Goal: Task Accomplishment & Management: Manage account settings

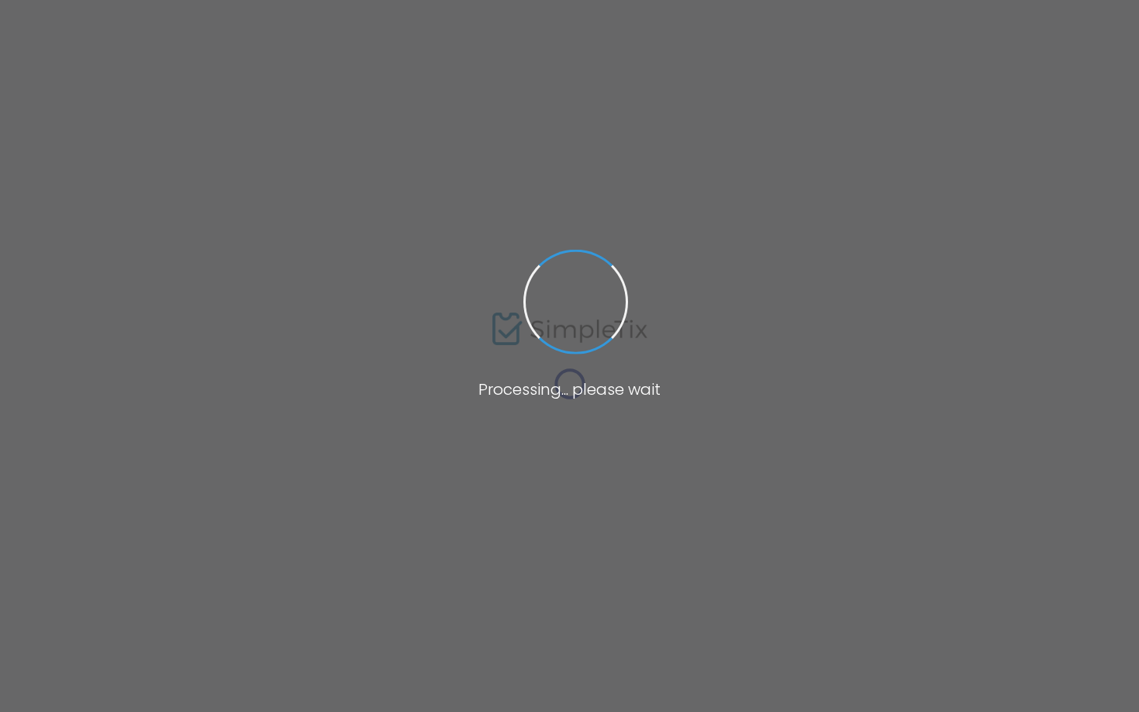
type input "[URL][DOMAIN_NAME]"
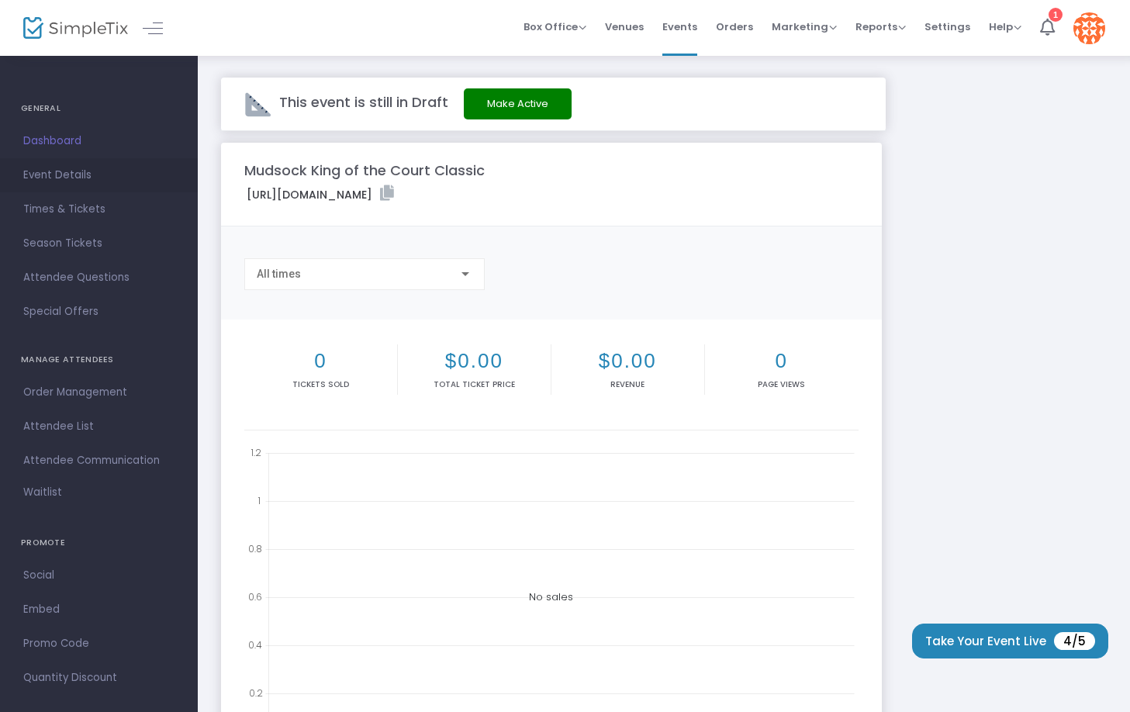
click at [53, 171] on span "Event Details" at bounding box center [98, 175] width 151 height 20
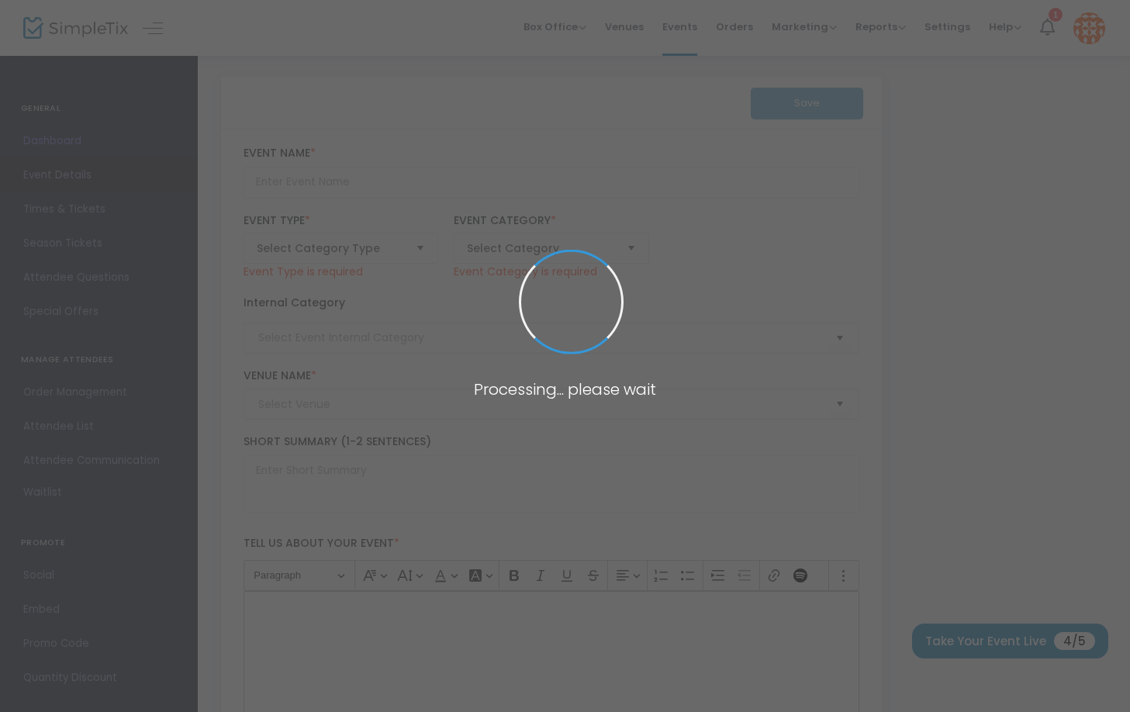
type input "Mudsock King of the Court Classic"
type textarea "The Mudsock King of the Court Classic is a fun and competitive event designed f…"
type input "Register Now"
type input "24/7 Dink"
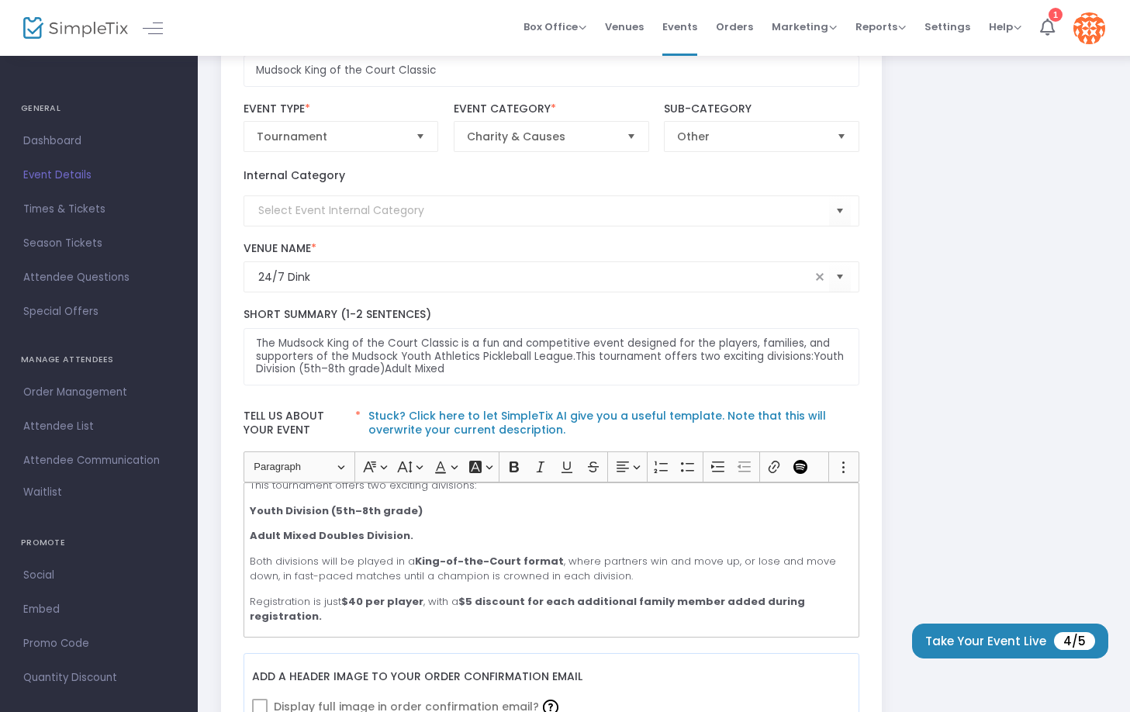
scroll to position [57, 0]
click at [439, 511] on p "Youth Division (5th–8th grade)" at bounding box center [551, 510] width 603 height 16
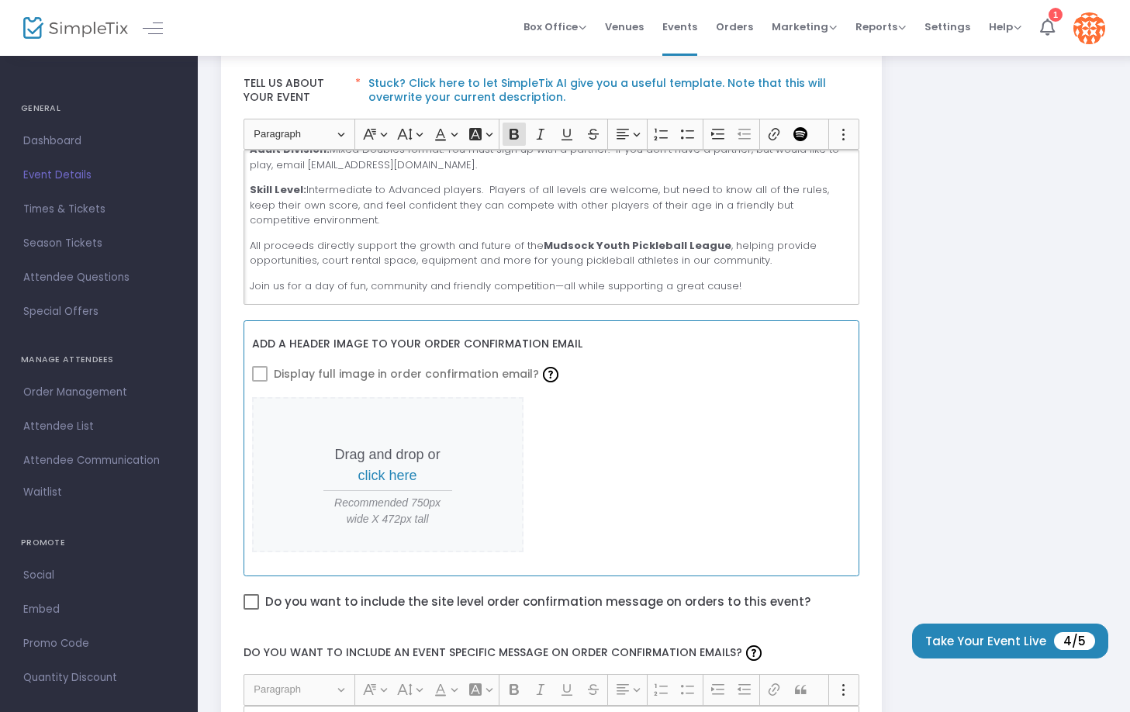
scroll to position [447, 0]
click at [402, 480] on span "click here" at bounding box center [387, 475] width 59 height 16
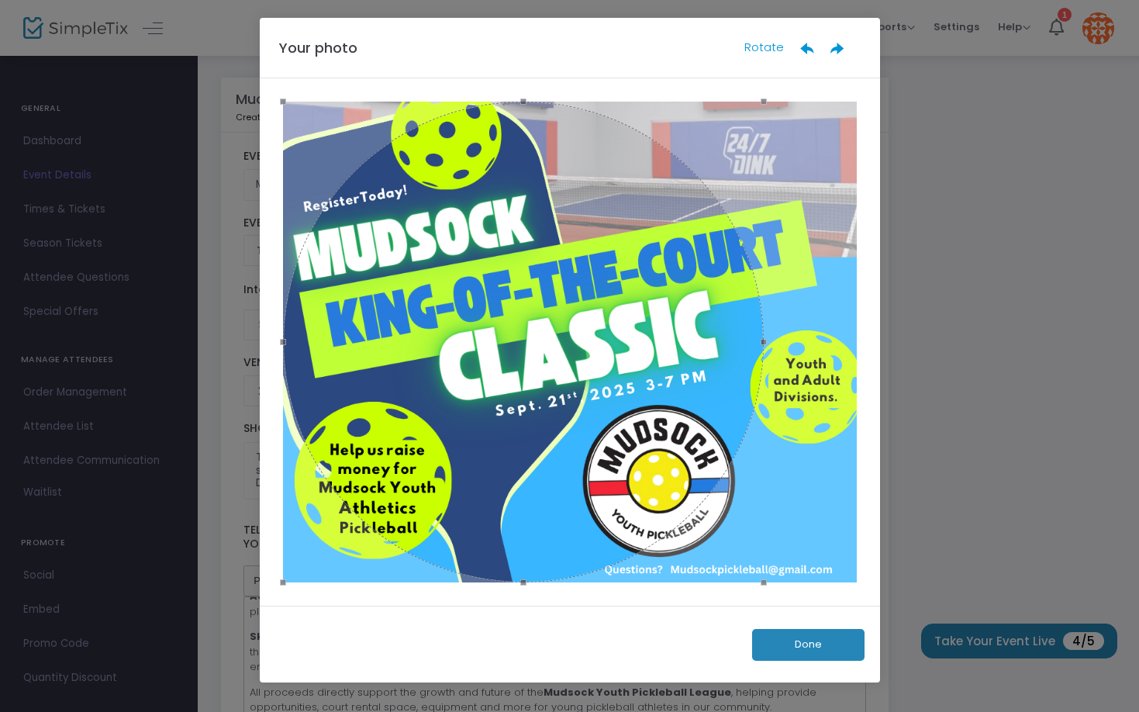
drag, startPoint x: 724, startPoint y: 399, endPoint x: 672, endPoint y: 344, distance: 76.8
click at [672, 344] on div at bounding box center [523, 342] width 481 height 481
click at [821, 648] on button "Done" at bounding box center [808, 645] width 112 height 32
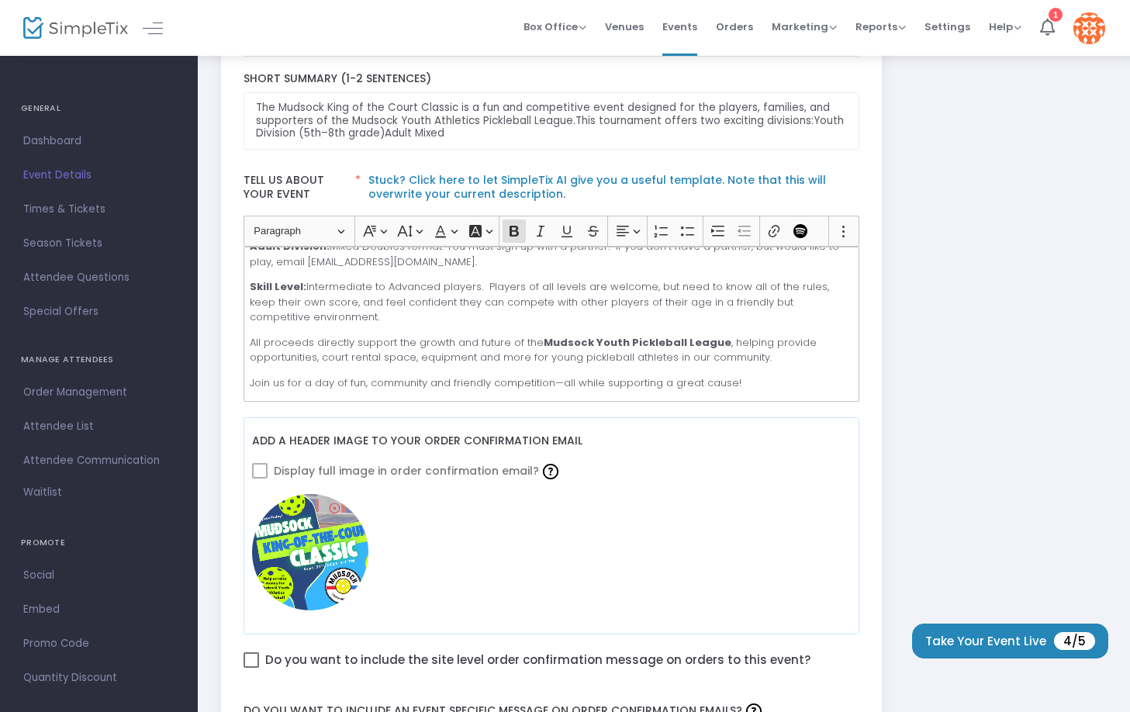
scroll to position [351, 0]
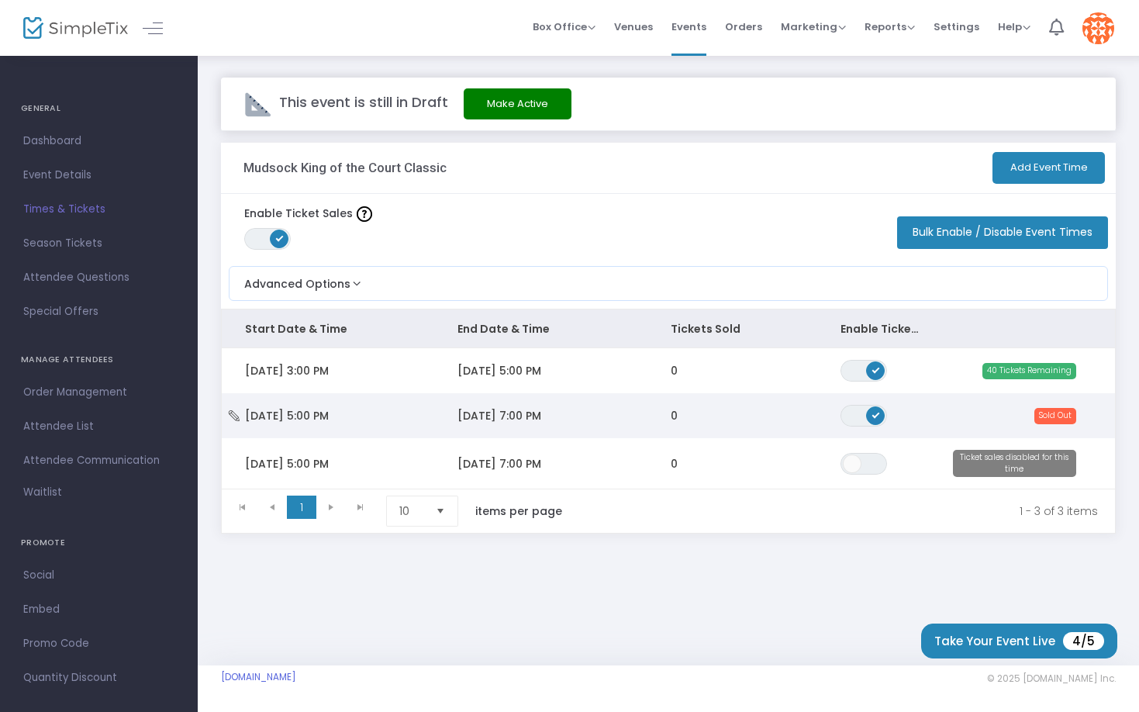
click at [514, 422] on span "[DATE] 7:00 PM" at bounding box center [500, 416] width 84 height 16
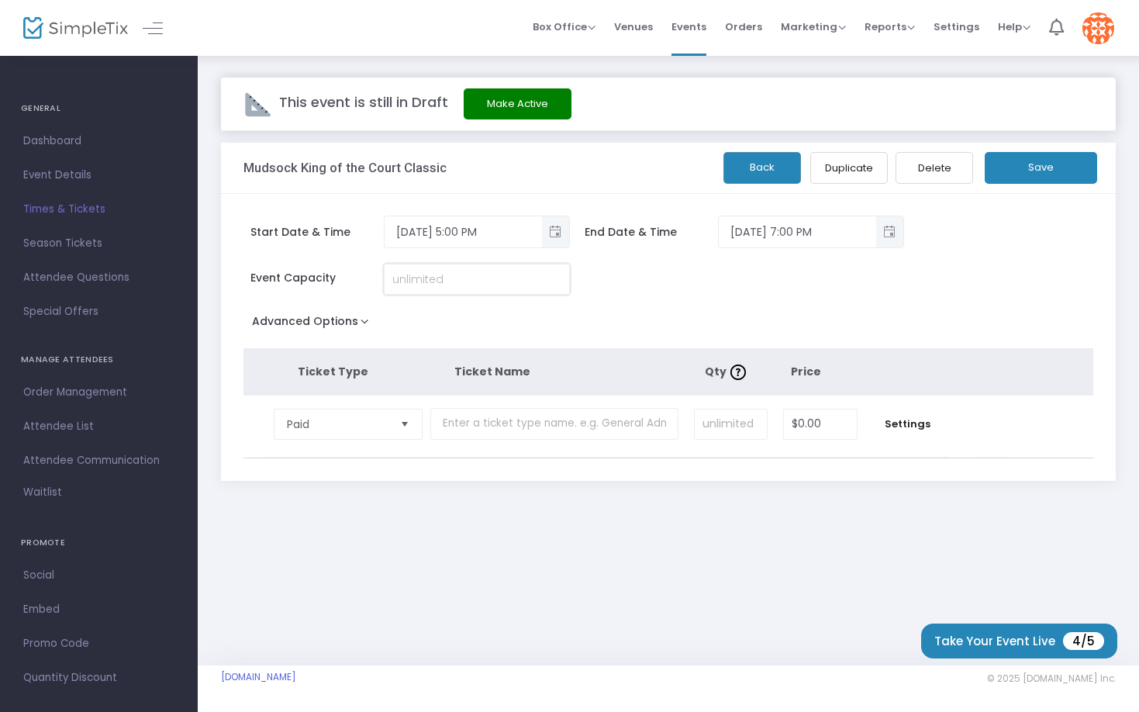
click at [488, 283] on input at bounding box center [477, 278] width 185 height 29
type input "40"
click at [359, 324] on button "Advanced Options" at bounding box center [313, 324] width 140 height 28
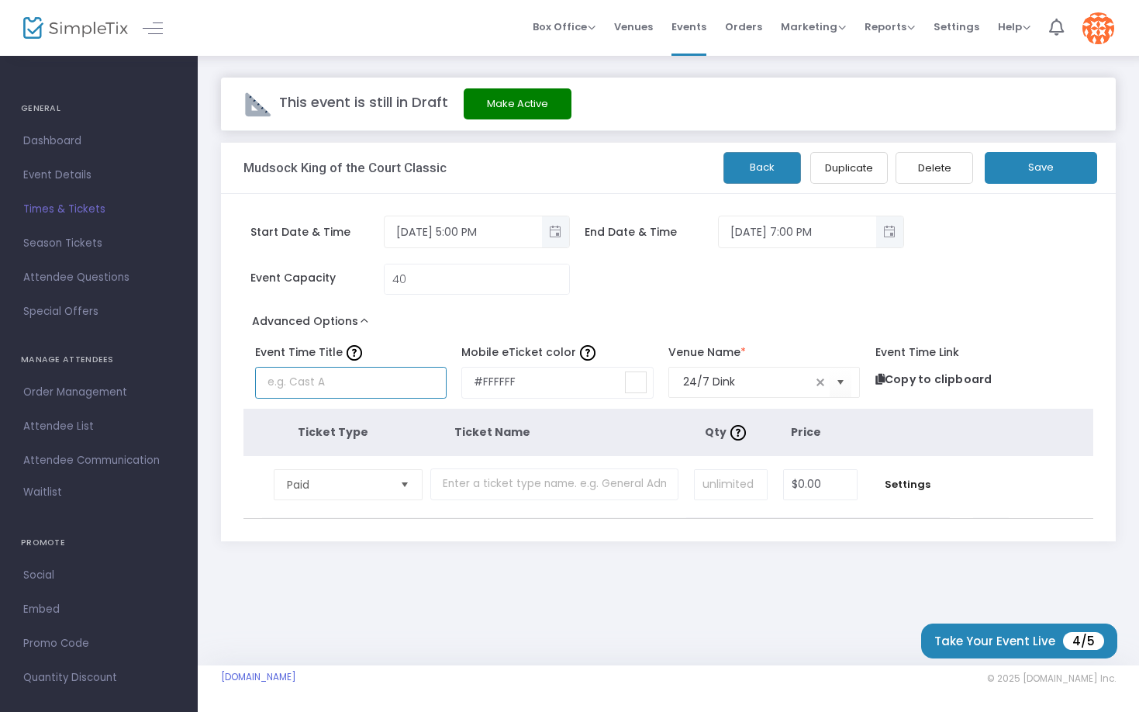
click at [328, 388] on input "text" at bounding box center [351, 383] width 192 height 32
type input "ADULT King-of-Court- Classic"
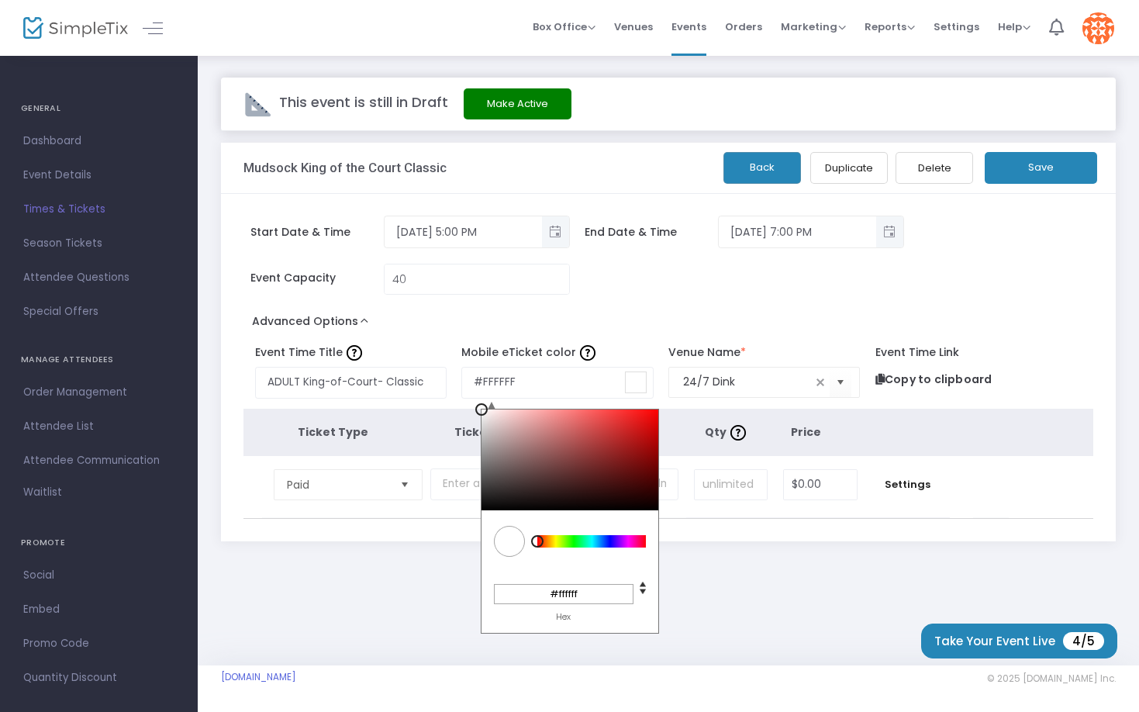
type input "#f10808"
click at [652, 414] on div at bounding box center [570, 459] width 177 height 101
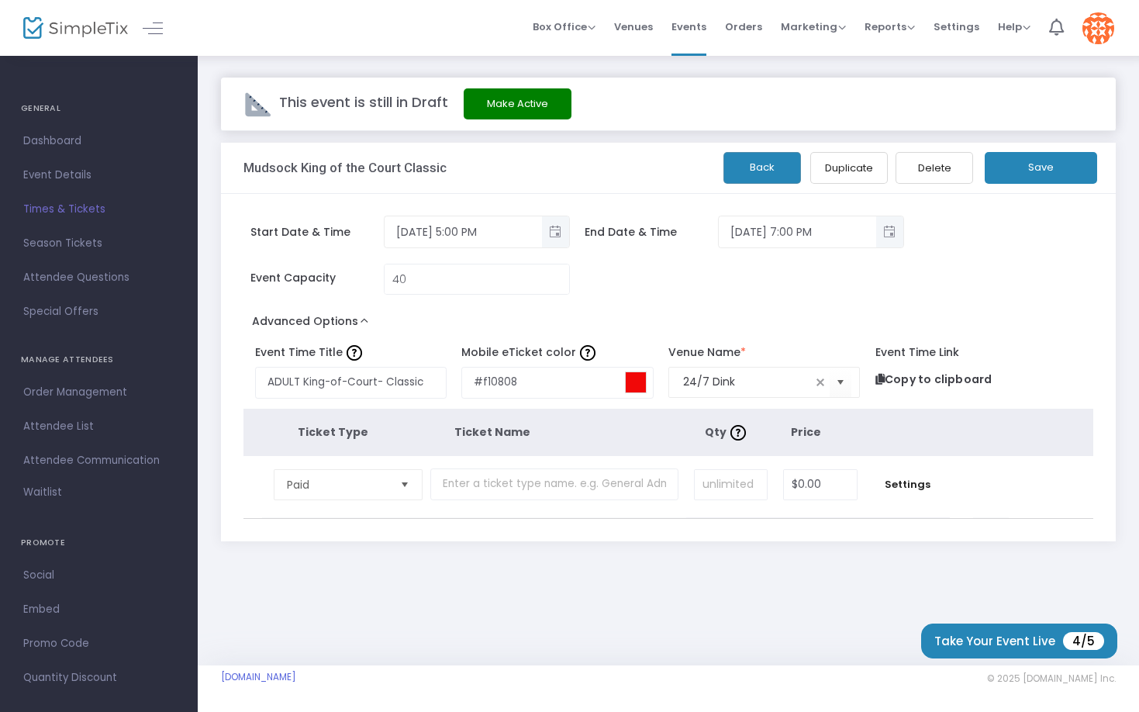
click at [1037, 347] on label "Event Time Link" at bounding box center [972, 352] width 192 height 16
click at [584, 494] on input "text" at bounding box center [554, 484] width 249 height 32
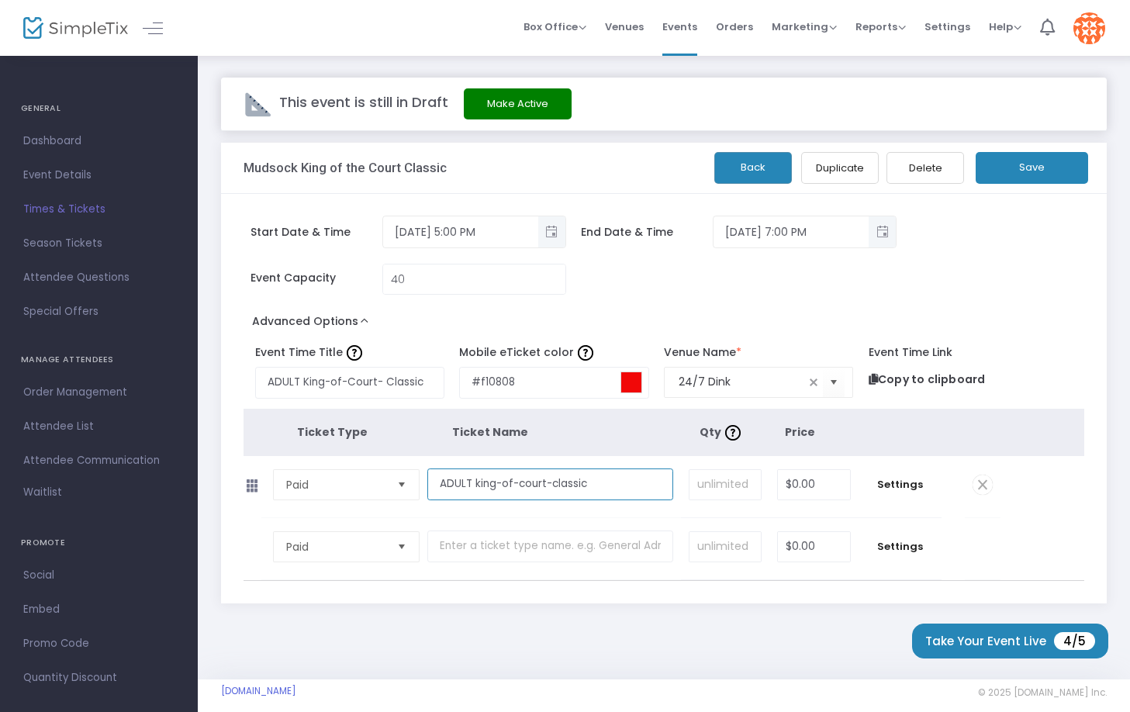
type input "ADULT king-of-court-classic"
type input "40"
type input "$40.00"
click at [917, 486] on span "Settings" at bounding box center [899, 485] width 67 height 16
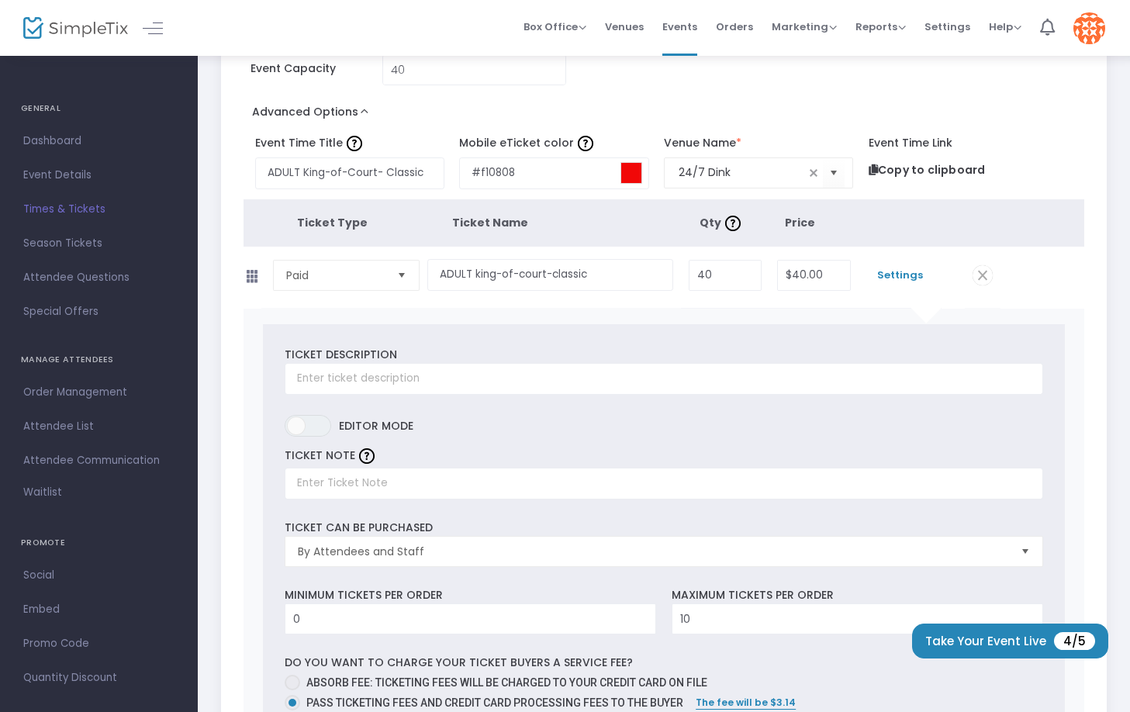
scroll to position [219, 0]
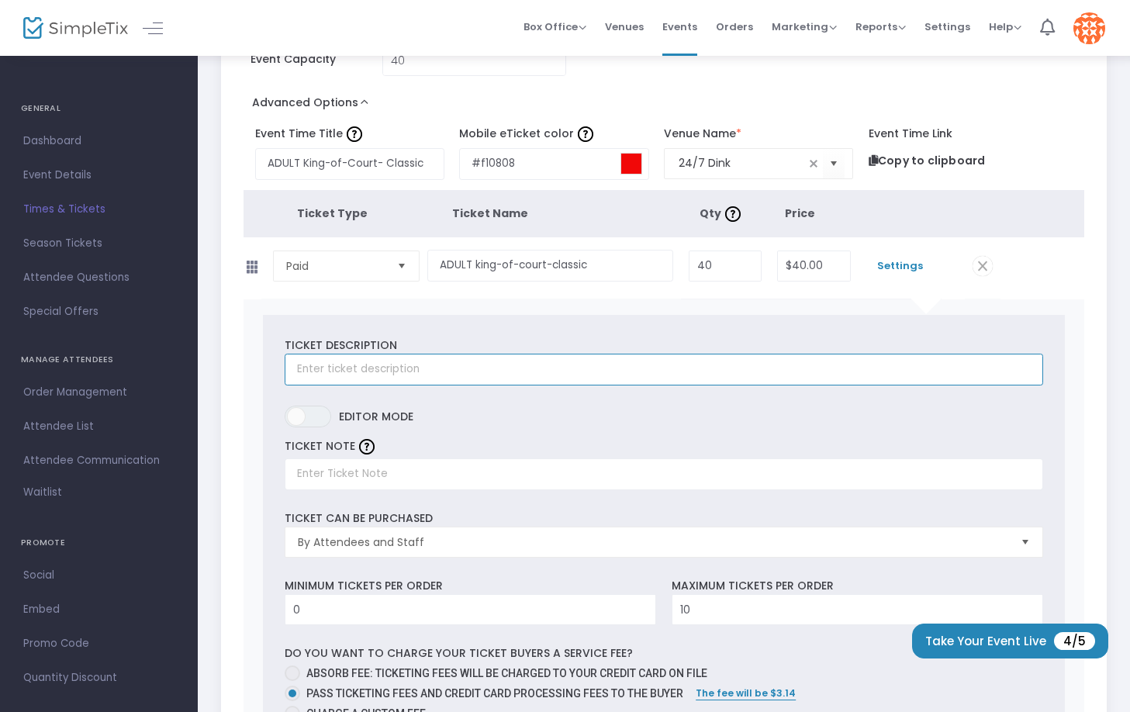
click at [520, 366] on input "text" at bounding box center [664, 370] width 758 height 32
type input "ADULT King-of-court Classic"
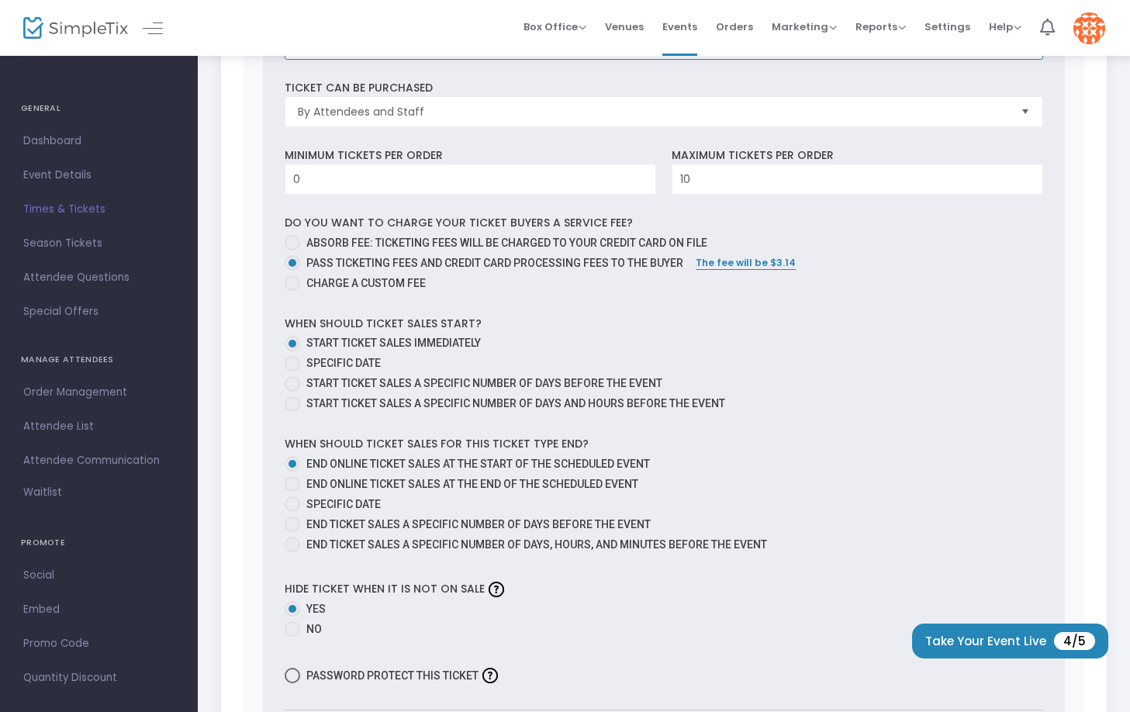
scroll to position [652, 0]
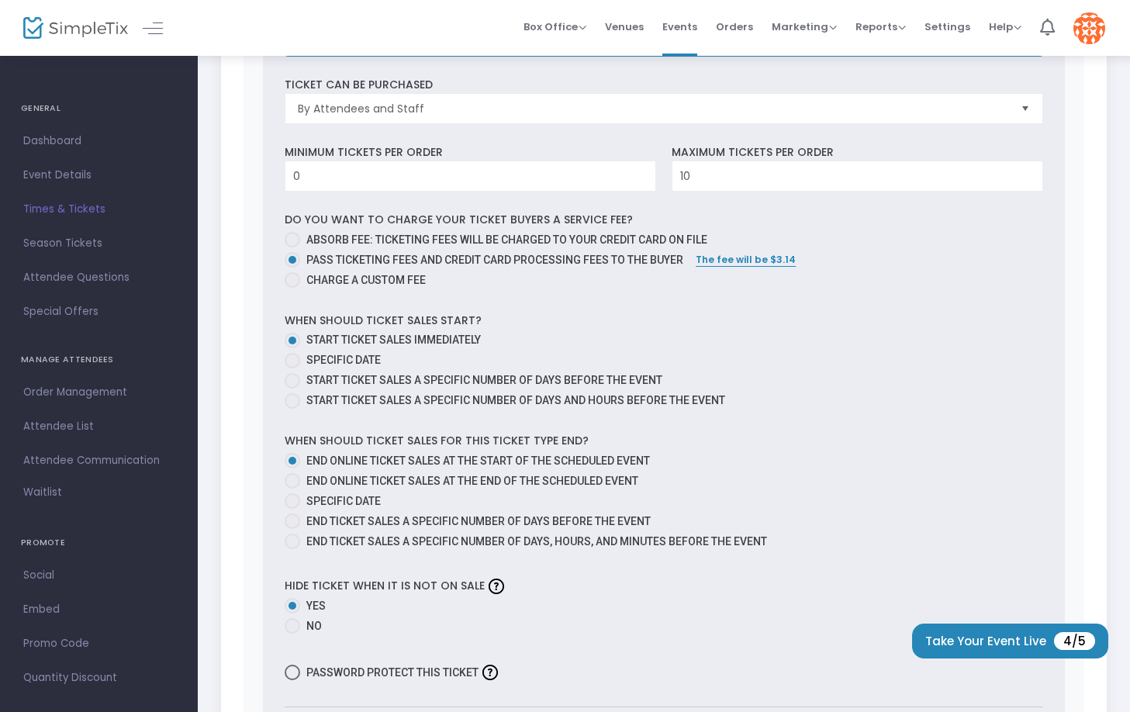
type input "ADULT"
click at [475, 521] on span "End ticket sales a specific number of days before the event" at bounding box center [478, 521] width 344 height 12
click at [292, 529] on input "End ticket sales a specific number of days before the event" at bounding box center [292, 529] width 1 height 1
radio input "true"
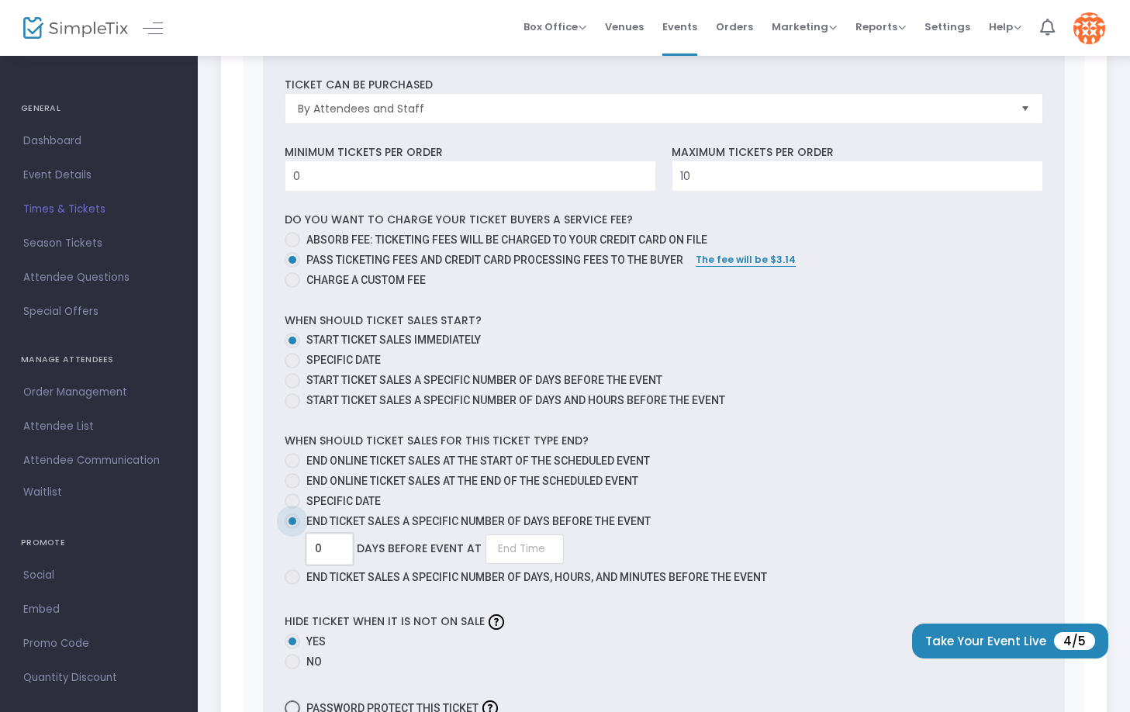
click at [333, 562] on input "0" at bounding box center [329, 548] width 45 height 29
type input "1"
click at [540, 550] on input "12:00" at bounding box center [518, 548] width 78 height 29
click at [523, 637] on link "12:00 PM" at bounding box center [516, 643] width 77 height 36
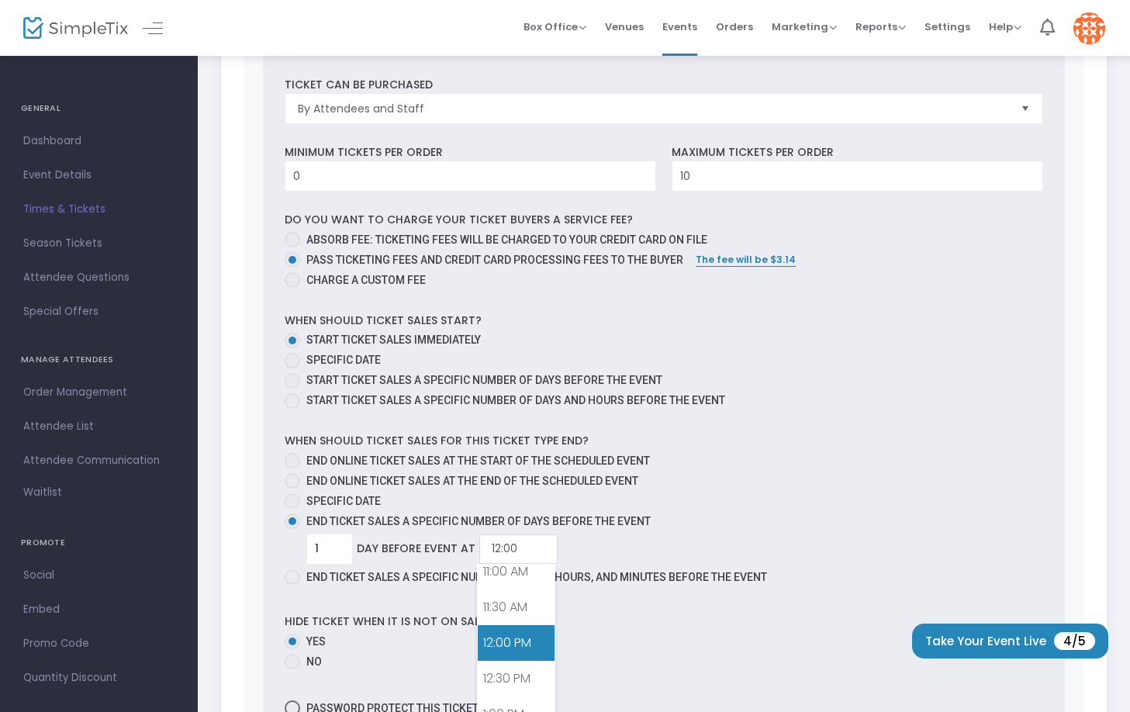
type input "12:00 PM"
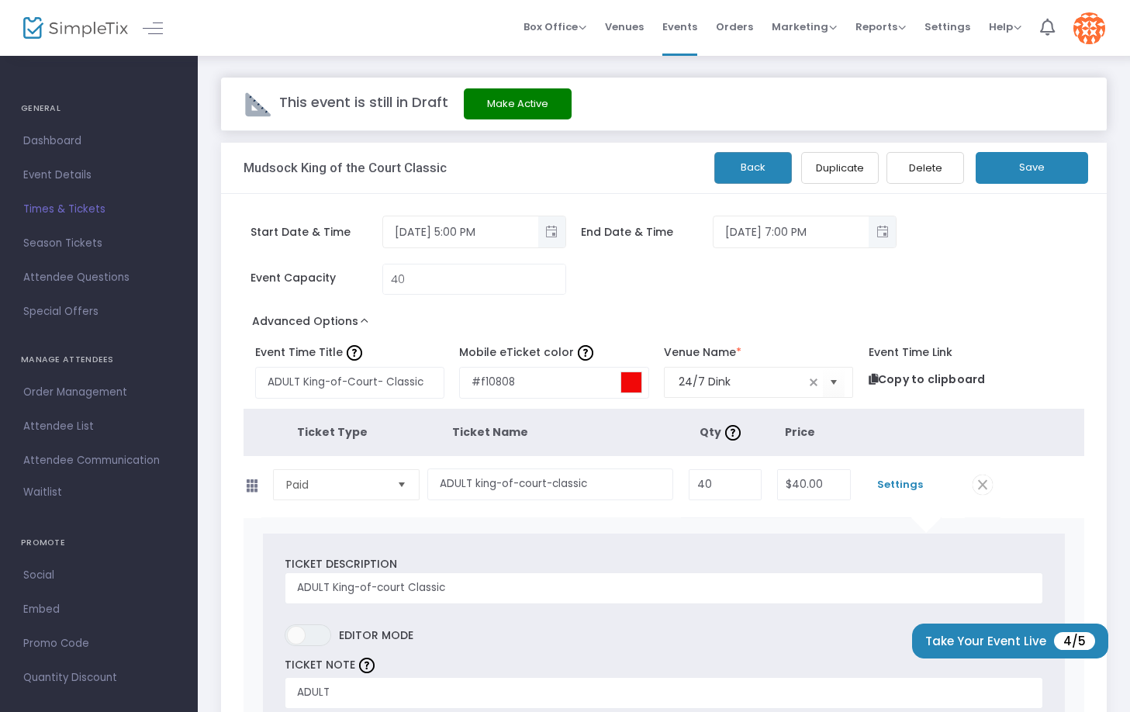
scroll to position [0, 0]
click at [1038, 171] on button "Save" at bounding box center [1032, 168] width 112 height 32
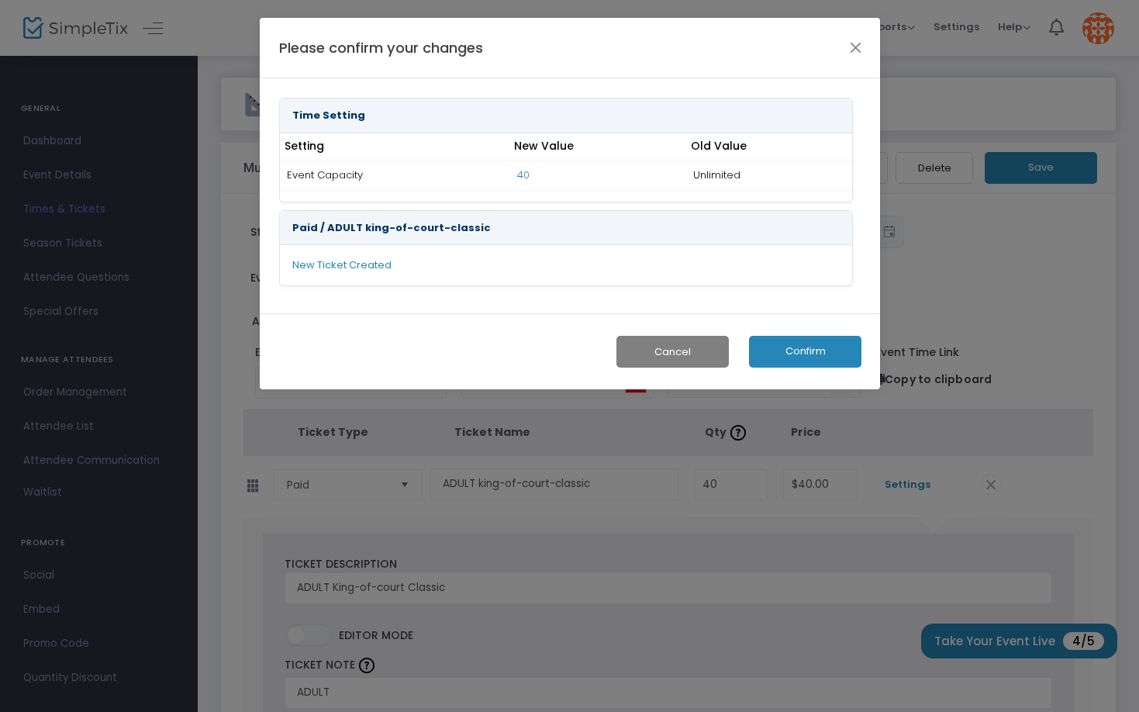
click at [834, 347] on button "Confirm" at bounding box center [805, 352] width 112 height 32
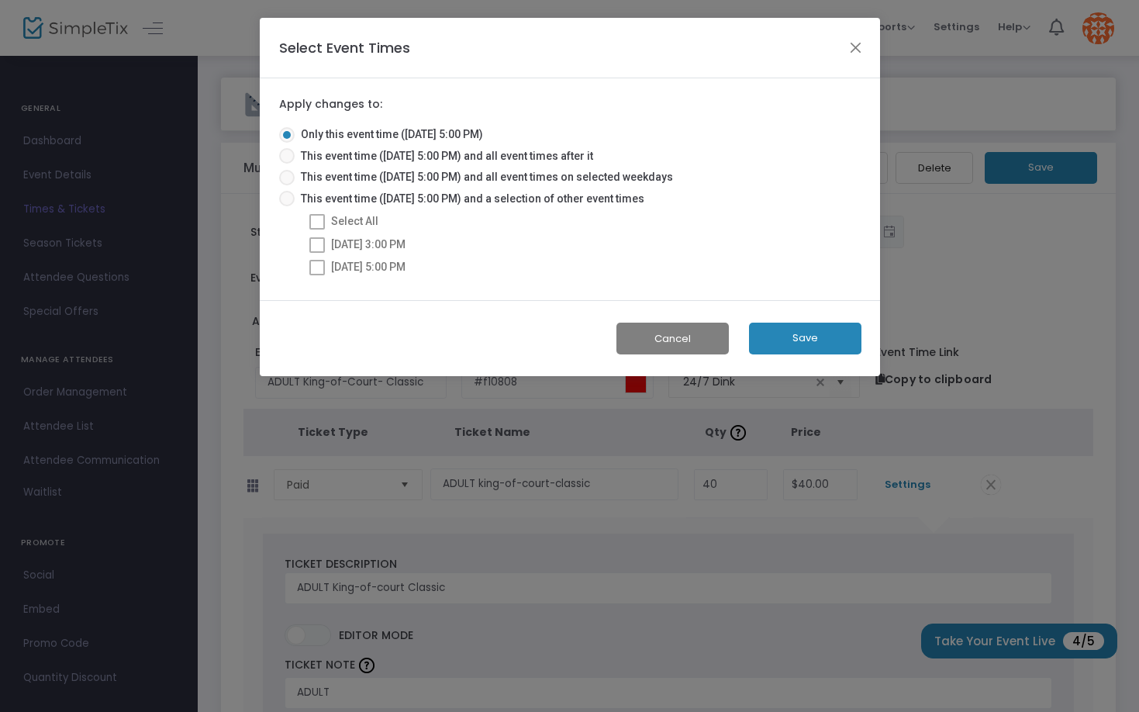
click at [805, 340] on button "Save" at bounding box center [805, 339] width 112 height 32
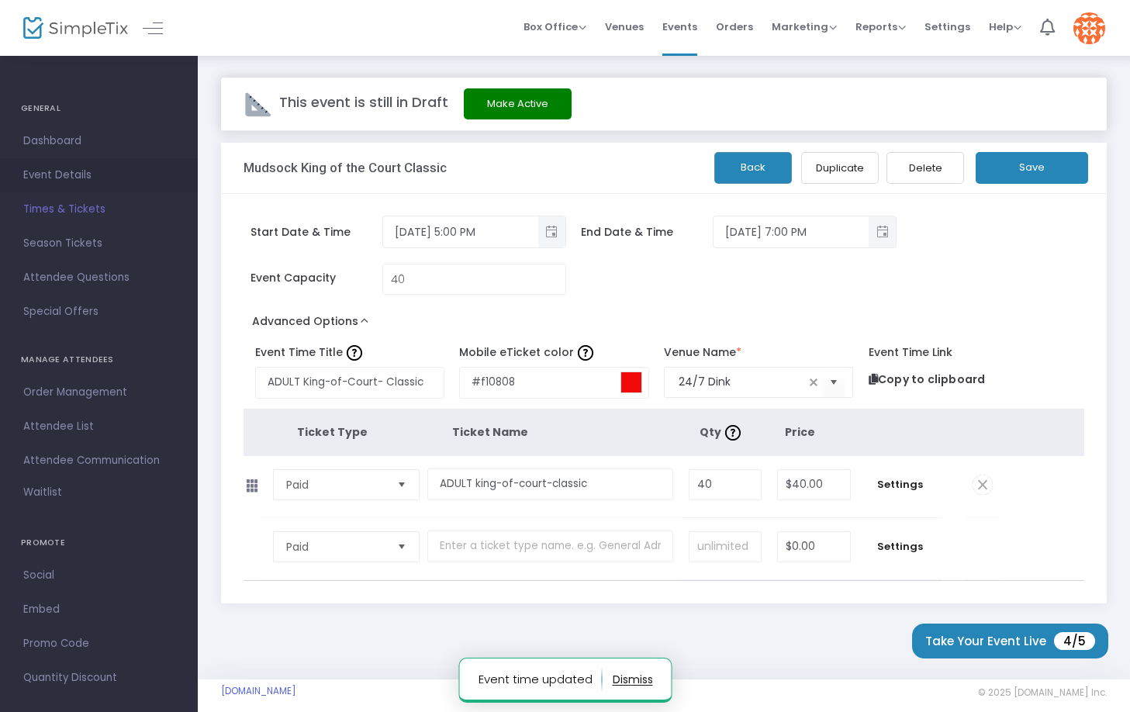
click at [81, 183] on span "Event Details" at bounding box center [98, 175] width 151 height 20
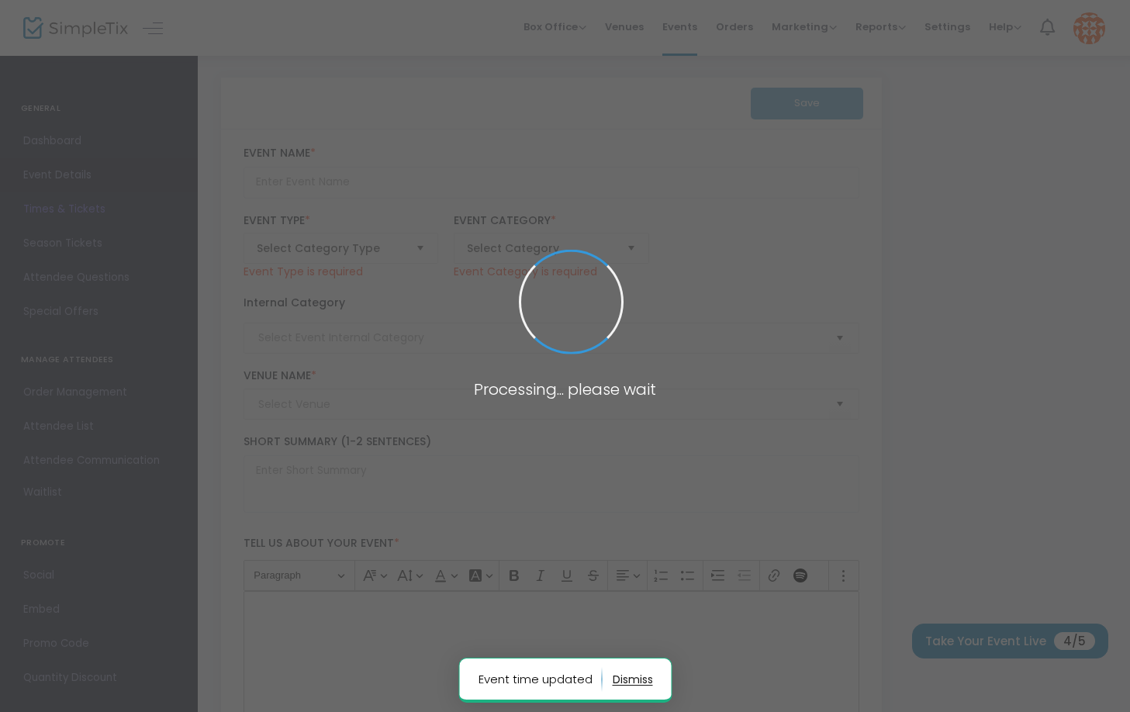
type input "Mudsock King of the Court Classic"
type textarea "The Mudsock King of the Court Classic is a fun and competitive event designed f…"
checkbox input "true"
type input "Register Now"
type input "24/7 Dink"
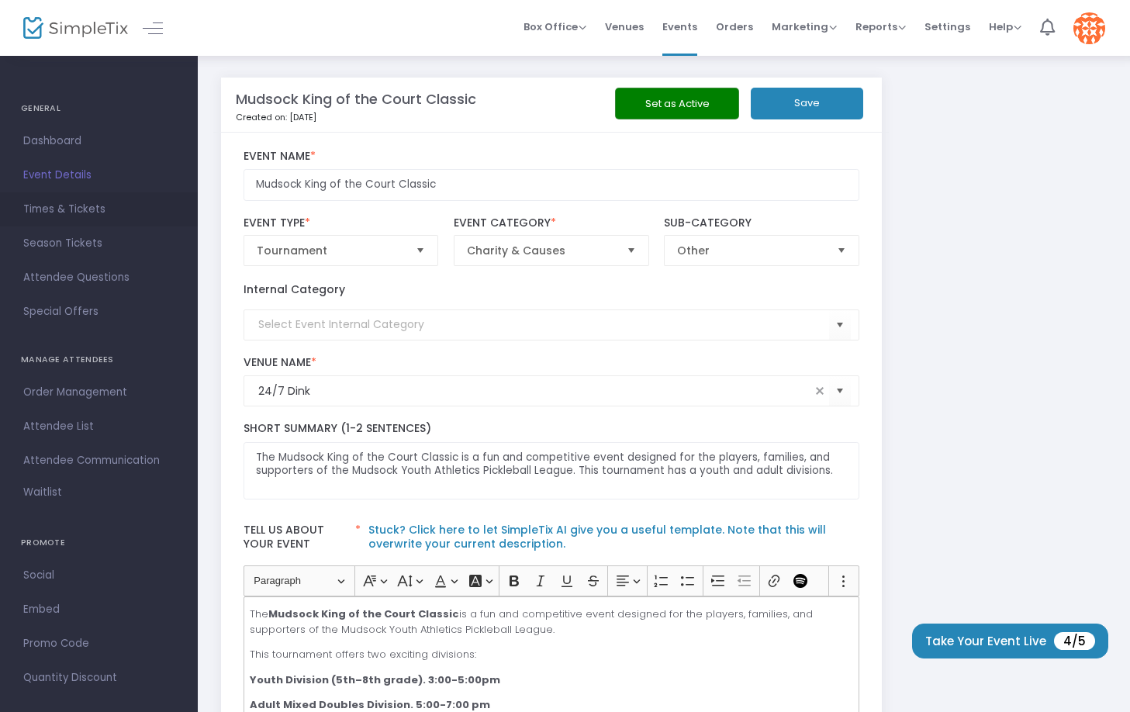
click at [64, 208] on span "Times & Tickets" at bounding box center [98, 209] width 151 height 20
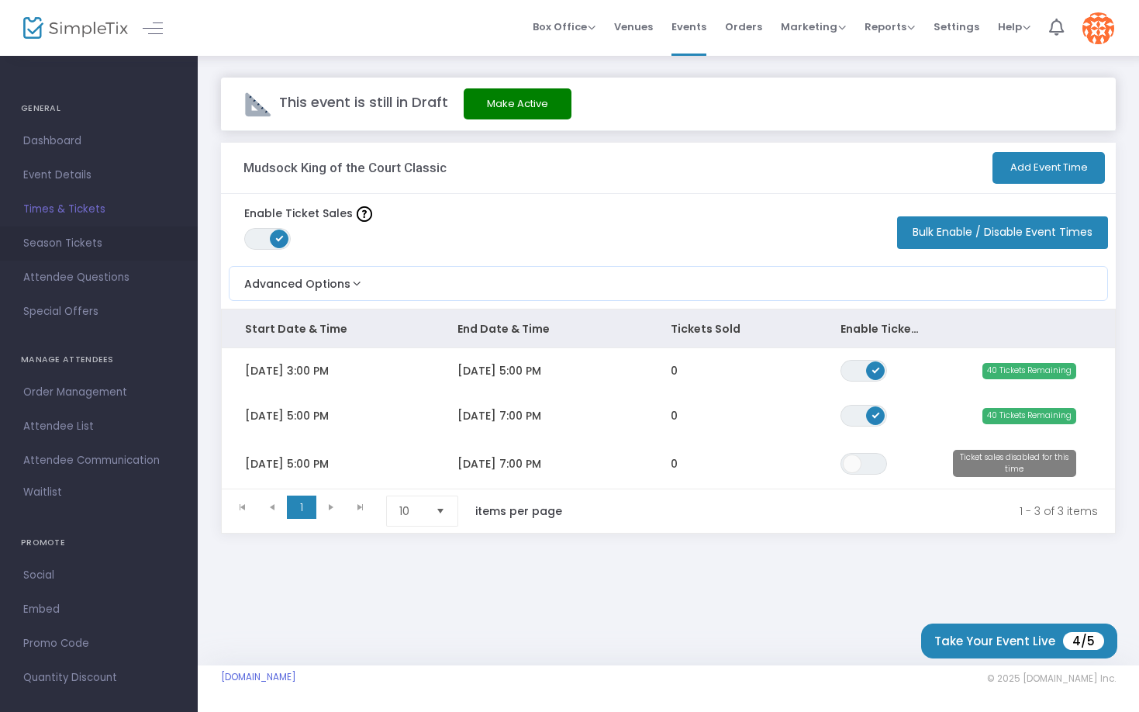
click at [74, 248] on span "Season Tickets" at bounding box center [98, 243] width 151 height 20
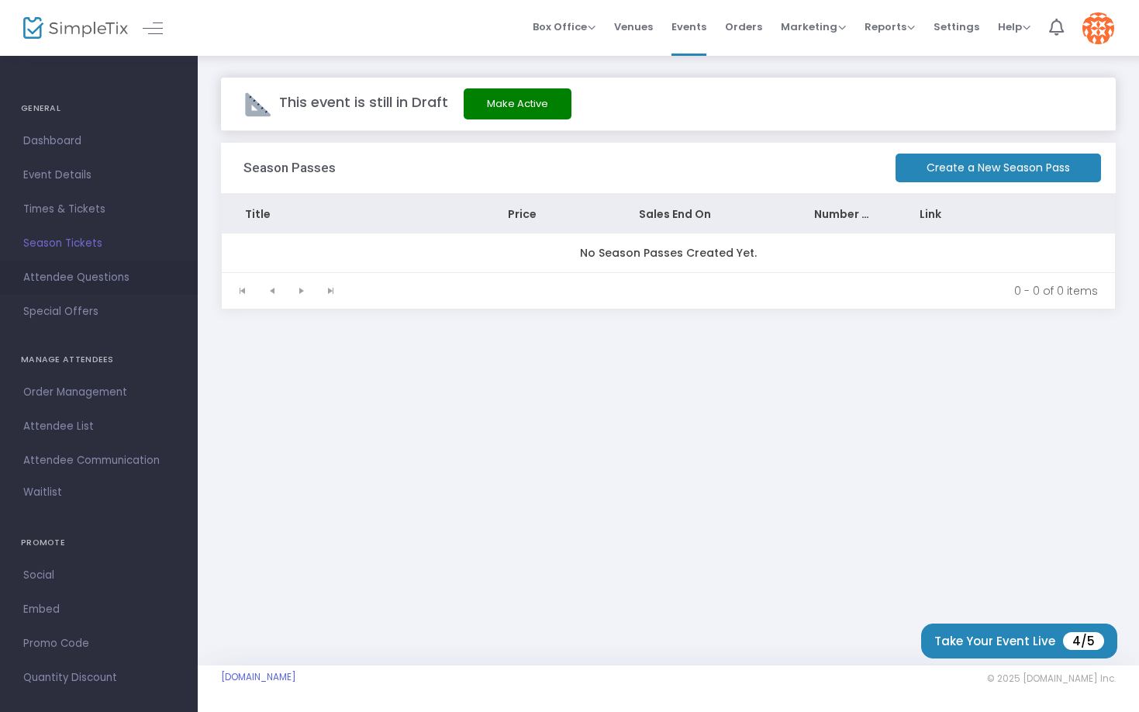
click at [77, 280] on span "Attendee Questions" at bounding box center [98, 278] width 151 height 20
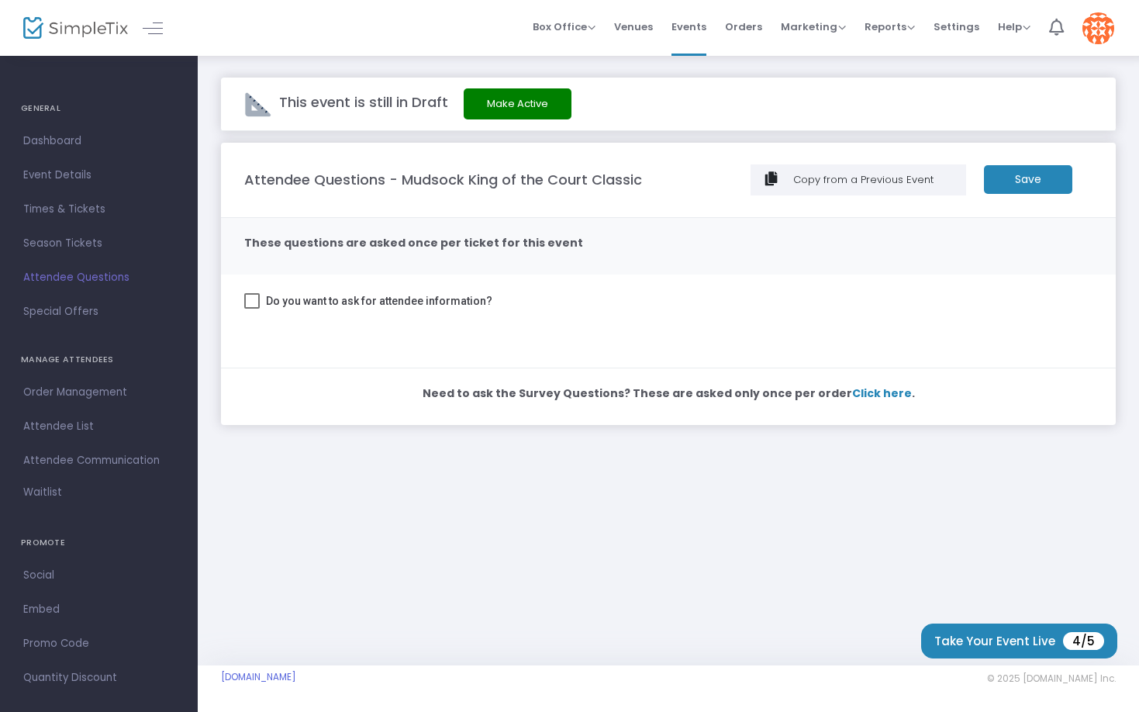
click at [259, 301] on span at bounding box center [252, 301] width 16 height 16
click at [252, 309] on input "Do you want to ask for attendee information?" at bounding box center [251, 309] width 1 height 1
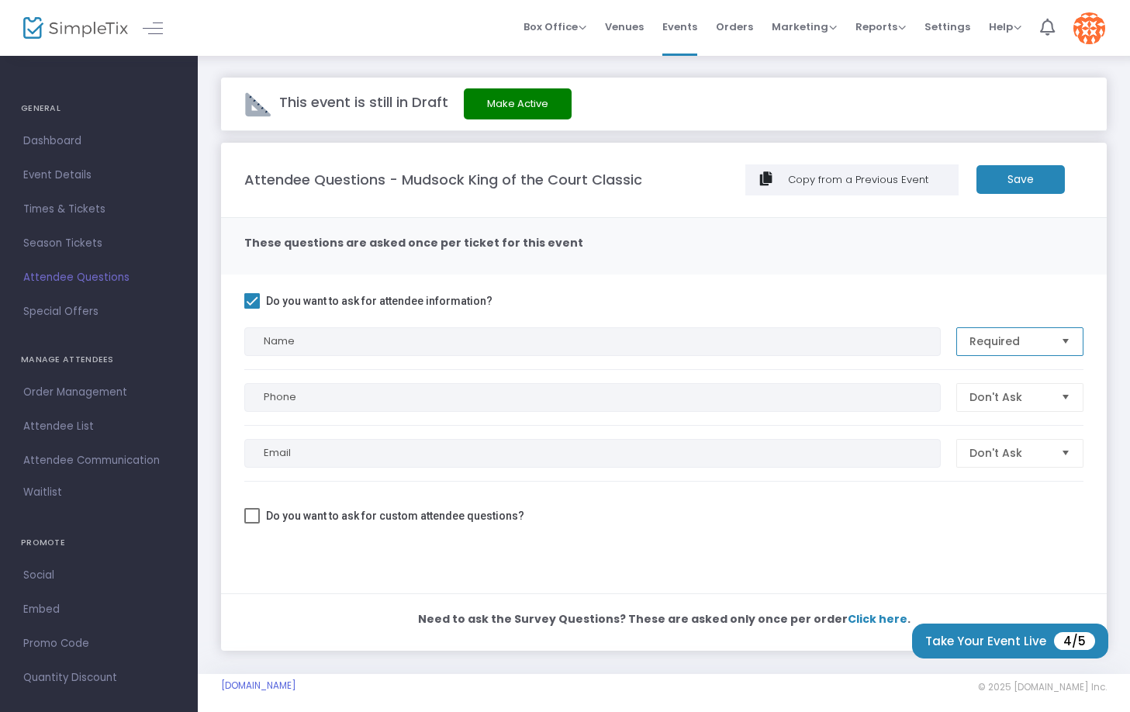
click at [1031, 335] on span "Required" at bounding box center [1008, 341] width 79 height 16
click at [1018, 375] on li "Required" at bounding box center [1020, 371] width 126 height 31
click at [249, 299] on span at bounding box center [252, 301] width 16 height 16
click at [251, 309] on input "Do you want to ask for attendee information?" at bounding box center [251, 309] width 1 height 1
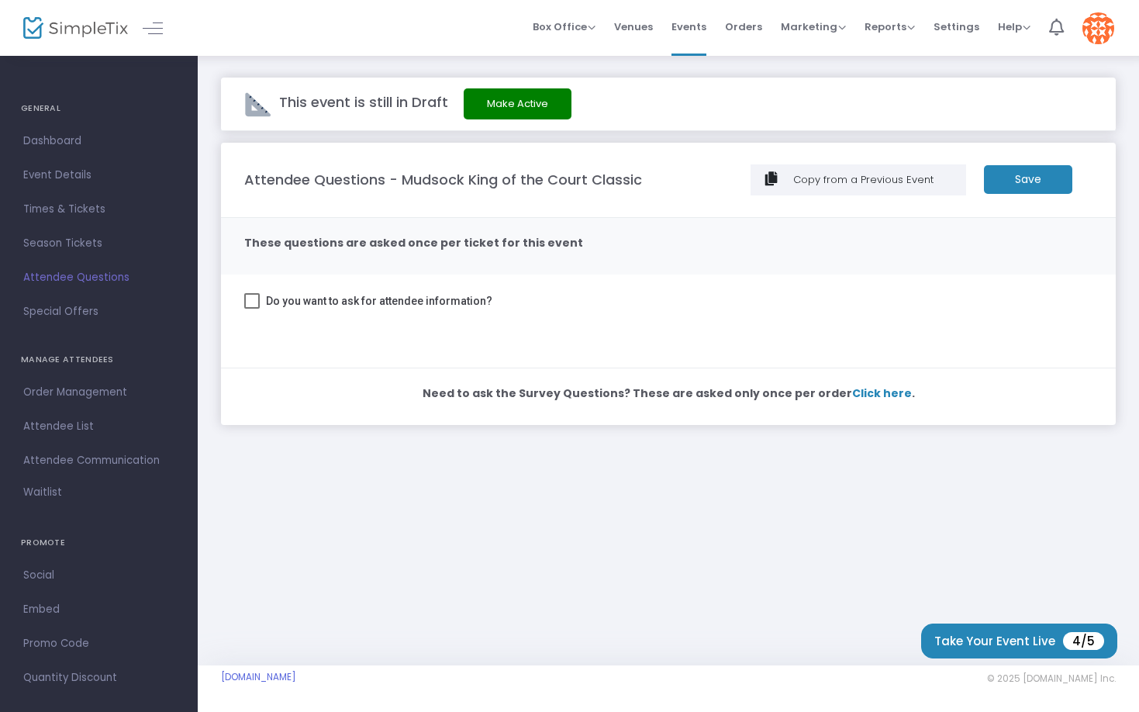
click at [249, 299] on span at bounding box center [252, 301] width 16 height 16
click at [251, 309] on input "Do you want to ask for attendee information?" at bounding box center [251, 309] width 1 height 1
checkbox input "true"
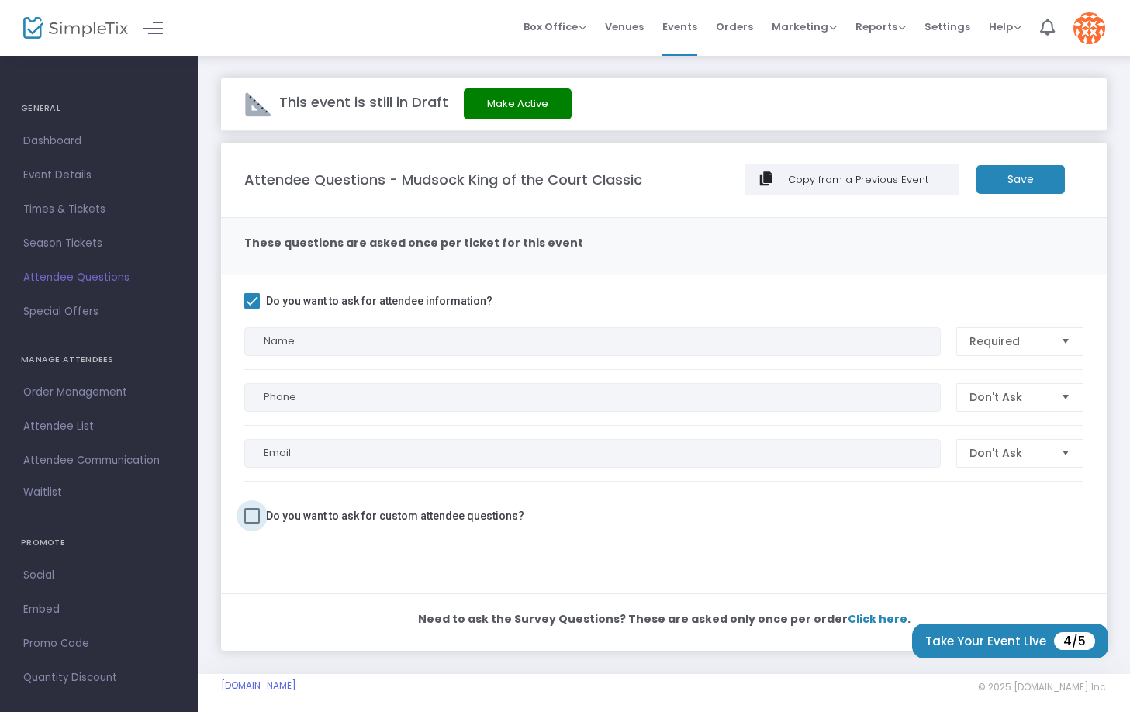
click at [255, 515] on span at bounding box center [252, 516] width 16 height 16
click at [252, 523] on input "Do you want to ask for custom attendee questions?" at bounding box center [251, 523] width 1 height 1
checkbox input "true"
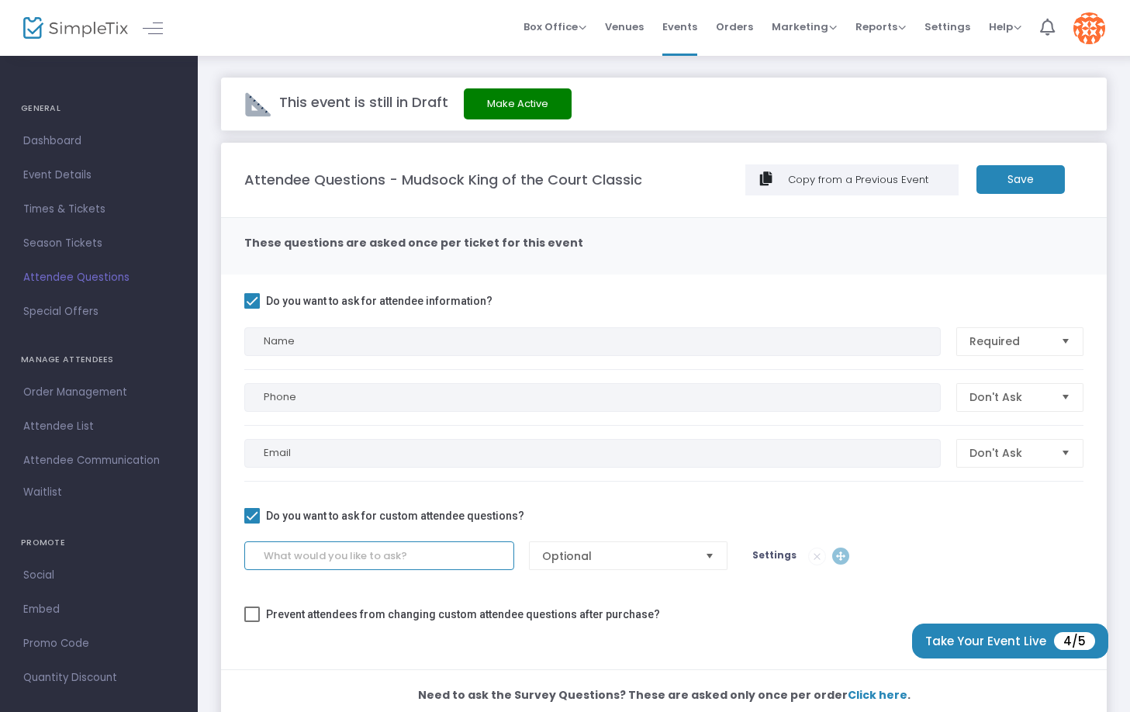
click at [361, 559] on input at bounding box center [379, 555] width 270 height 29
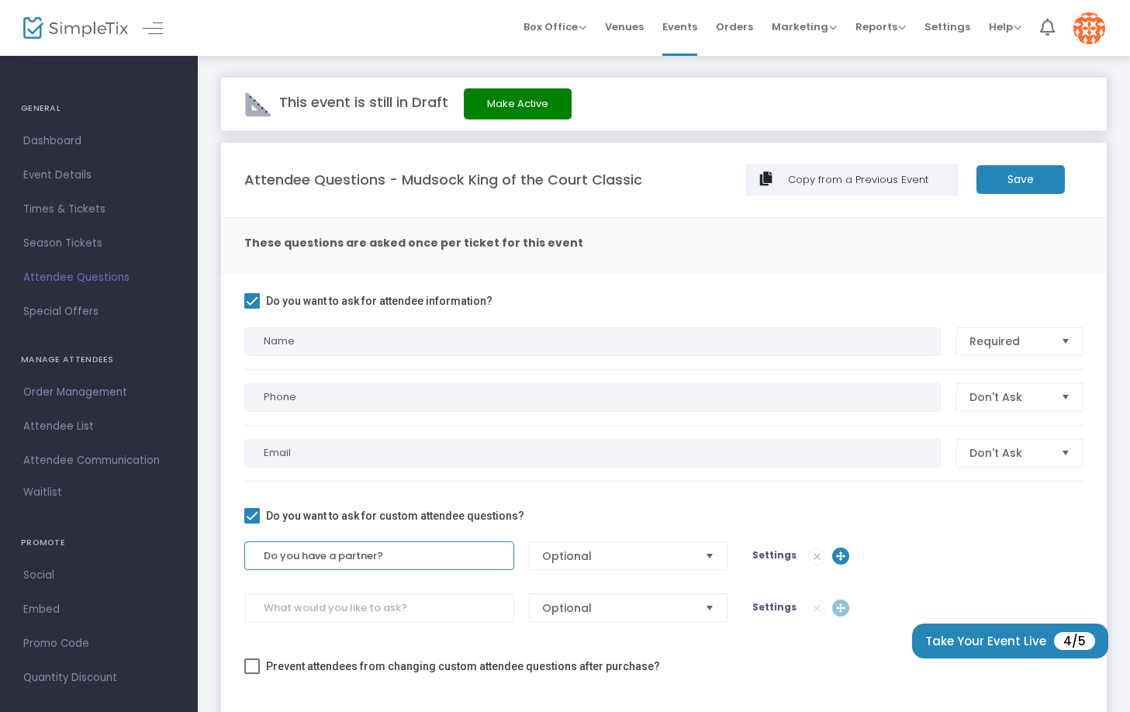
click at [718, 553] on span "Select" at bounding box center [710, 556] width 26 height 26
type input "Do you have a partner?"
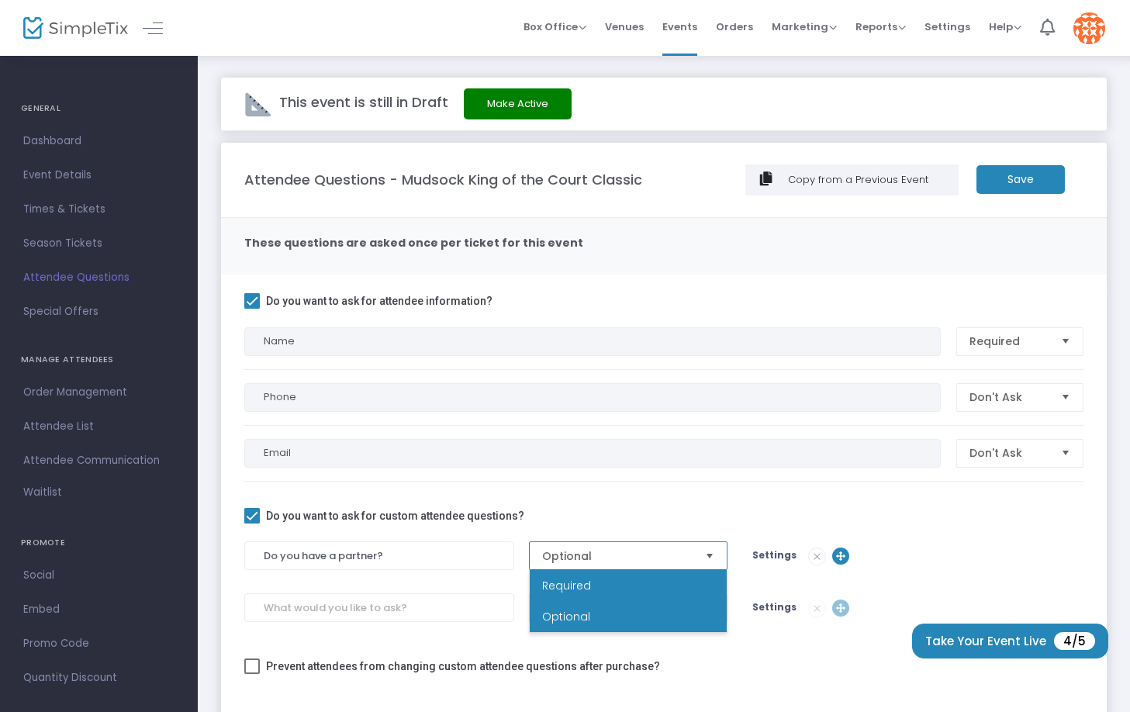
click at [678, 583] on li "Required" at bounding box center [628, 585] width 197 height 31
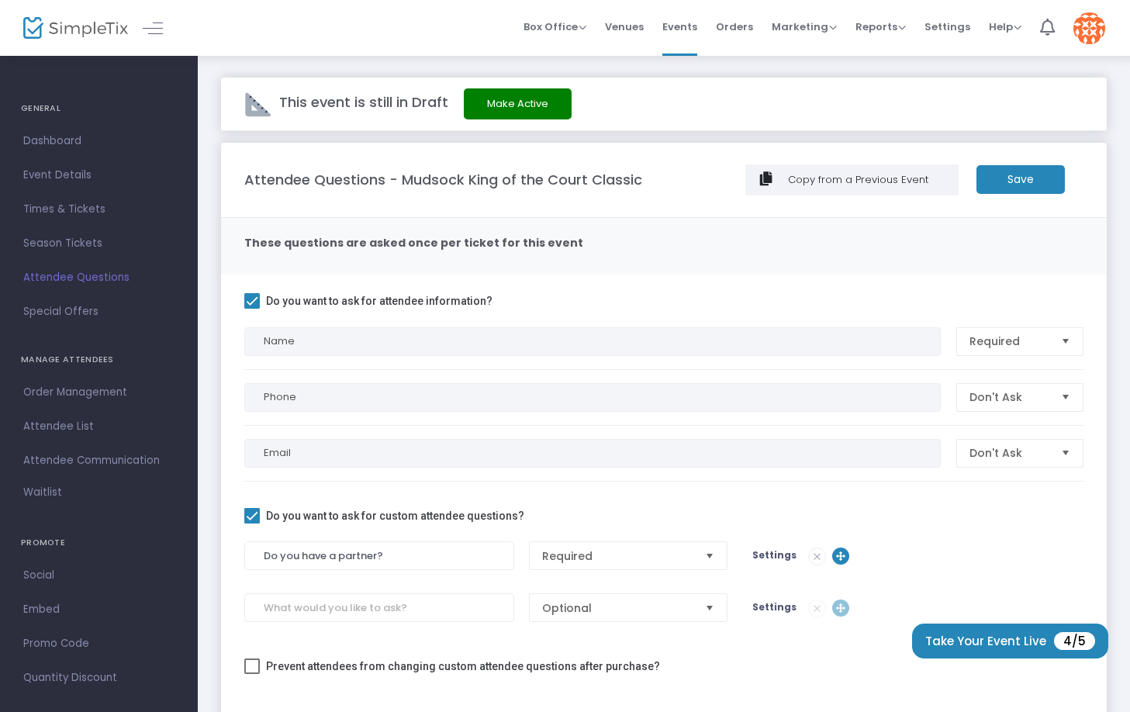
click at [775, 556] on span "Settings" at bounding box center [774, 554] width 44 height 13
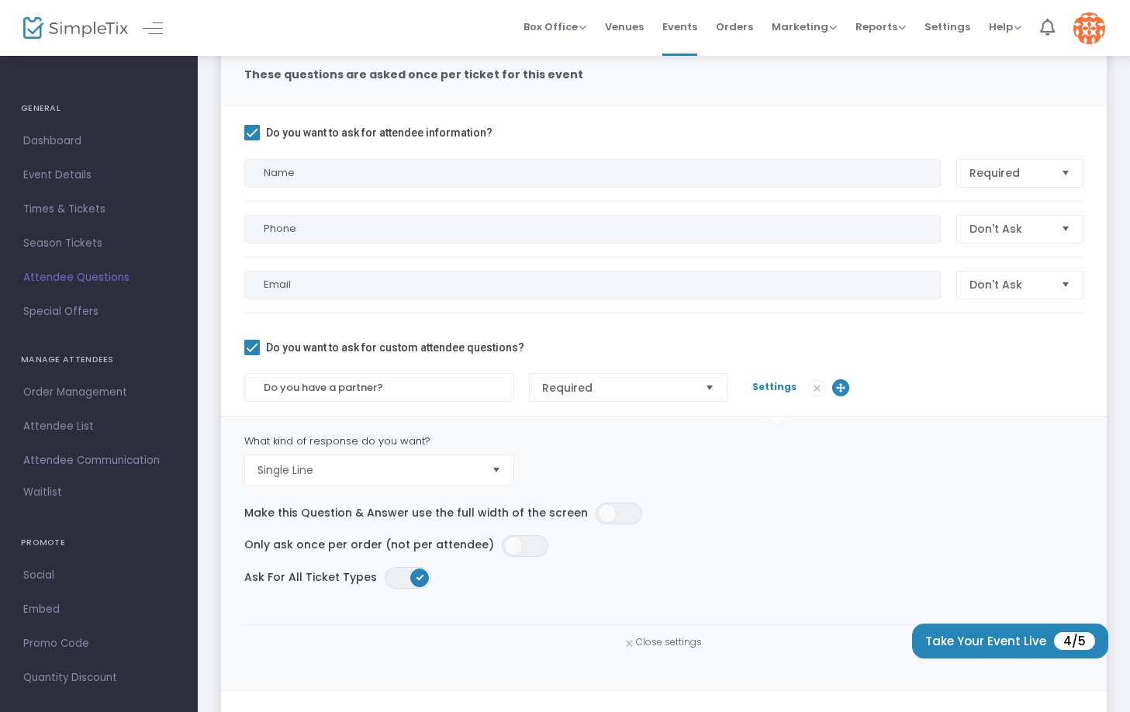
scroll to position [218, 0]
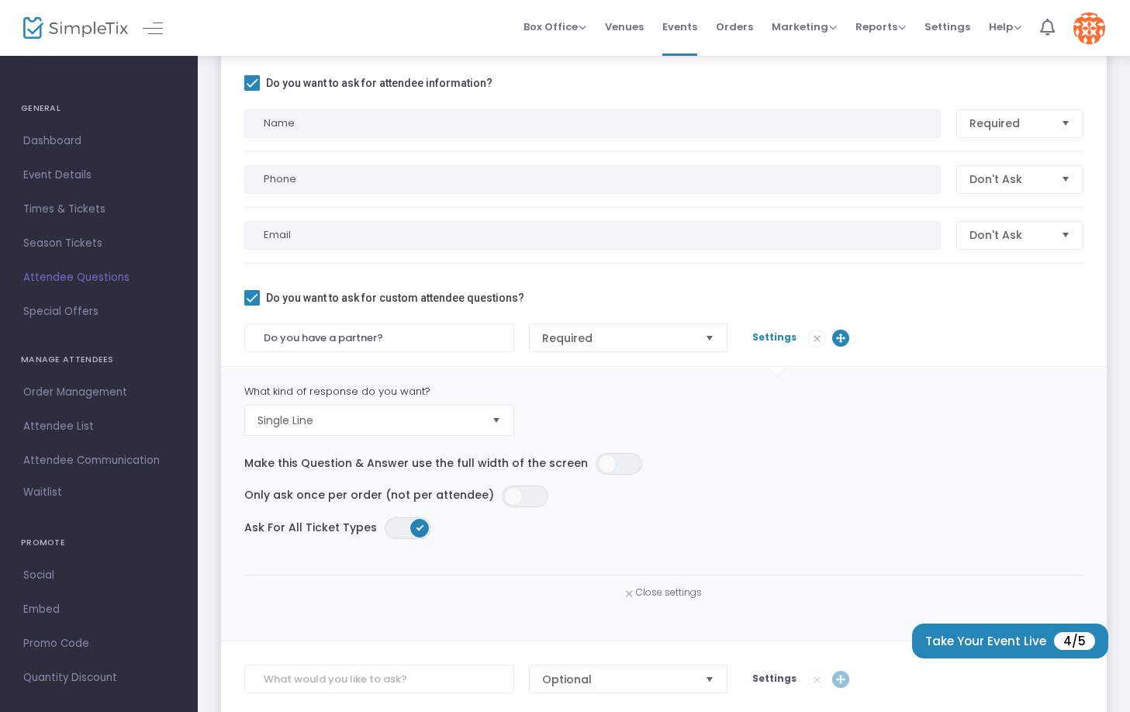
click at [495, 412] on span "Select" at bounding box center [496, 420] width 26 height 26
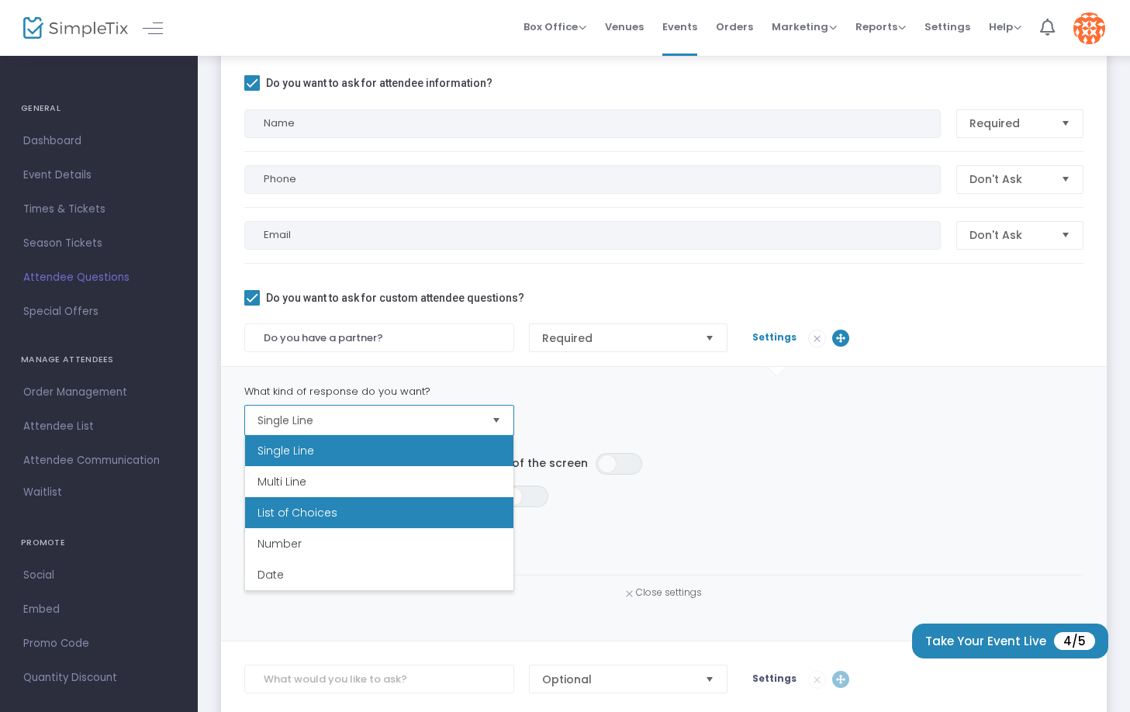
click at [439, 512] on li "List of Choices" at bounding box center [379, 512] width 268 height 31
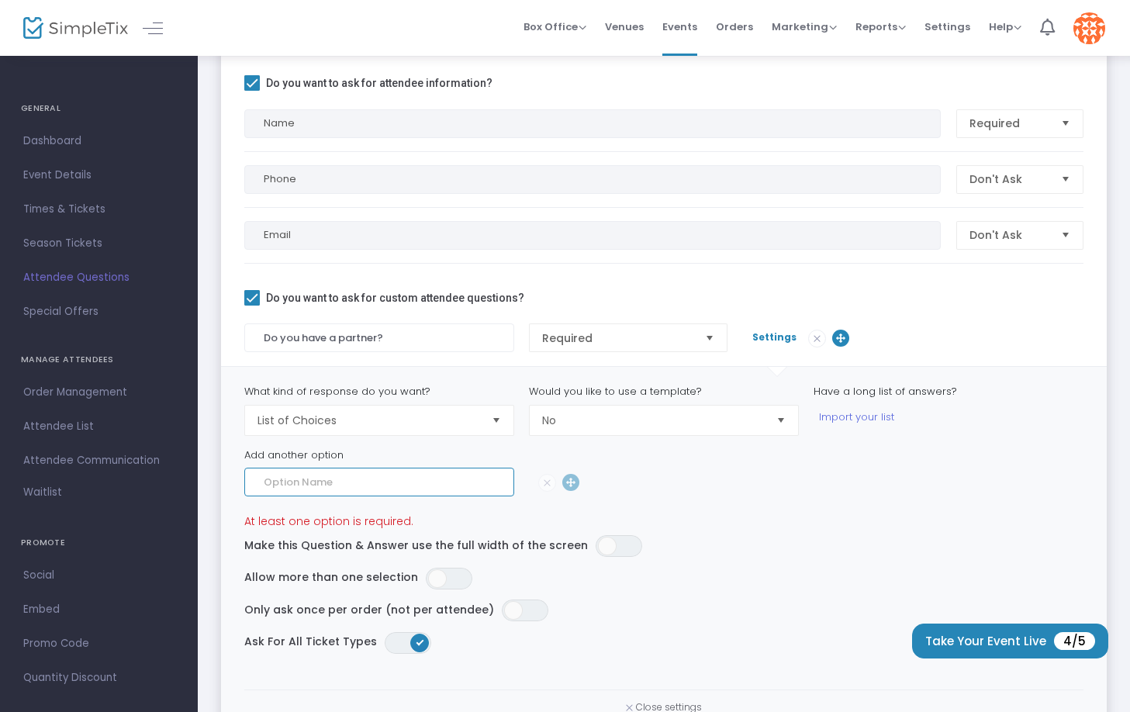
click at [416, 471] on input at bounding box center [379, 482] width 270 height 29
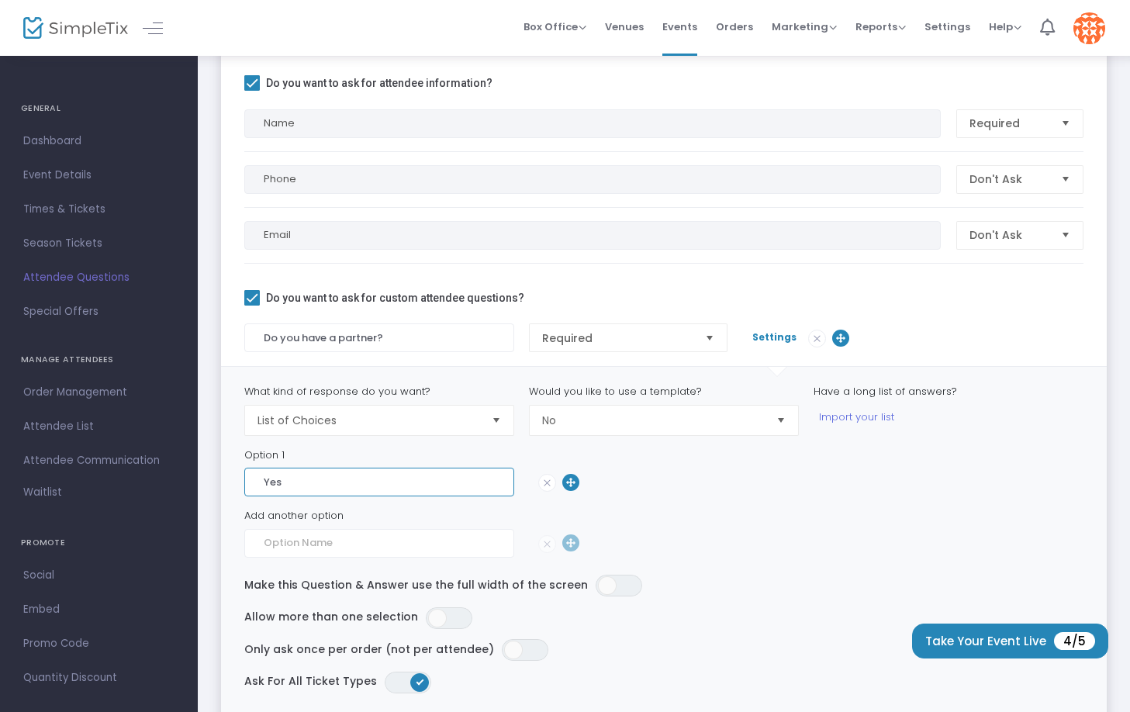
type input "Yes"
click at [455, 554] on input at bounding box center [379, 543] width 270 height 29
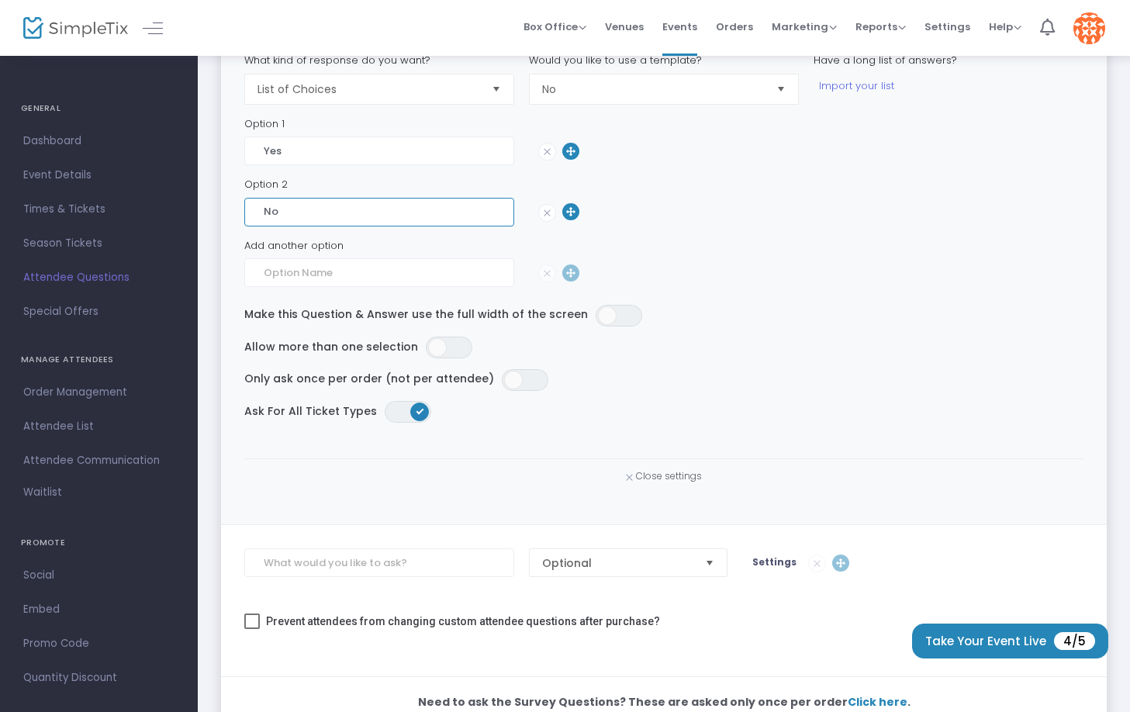
scroll to position [552, 0]
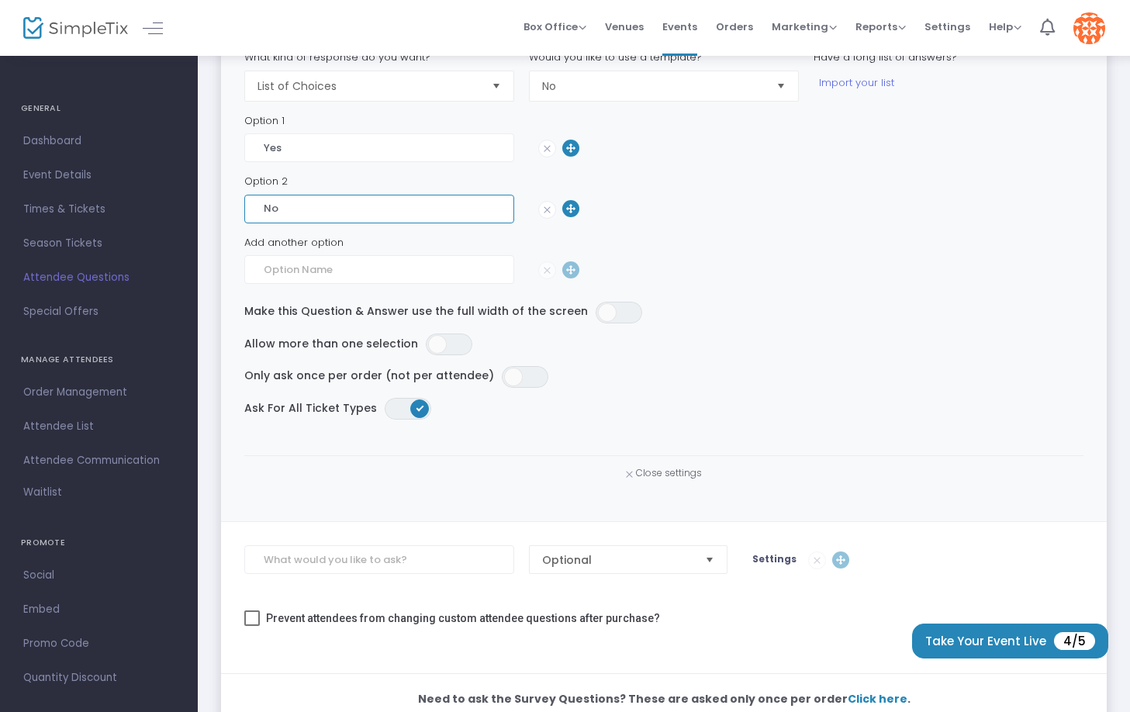
type input "No"
click at [388, 561] on input at bounding box center [379, 559] width 270 height 29
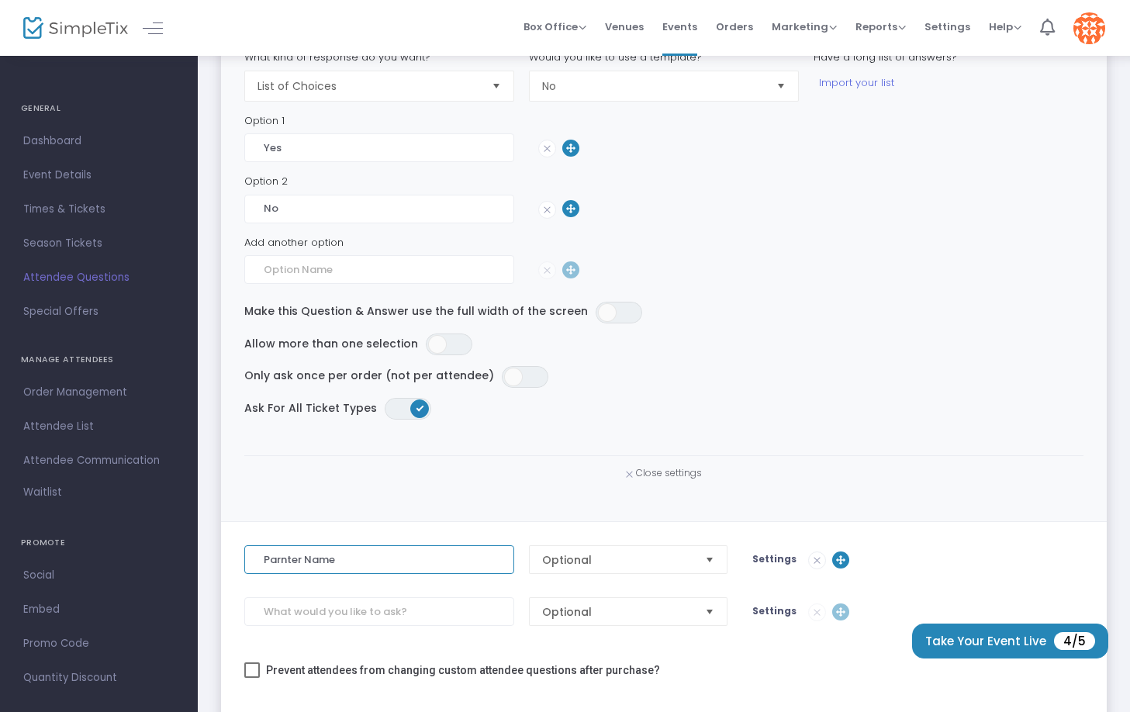
type input "Parnter Nam"
